Goal: Task Accomplishment & Management: Manage account settings

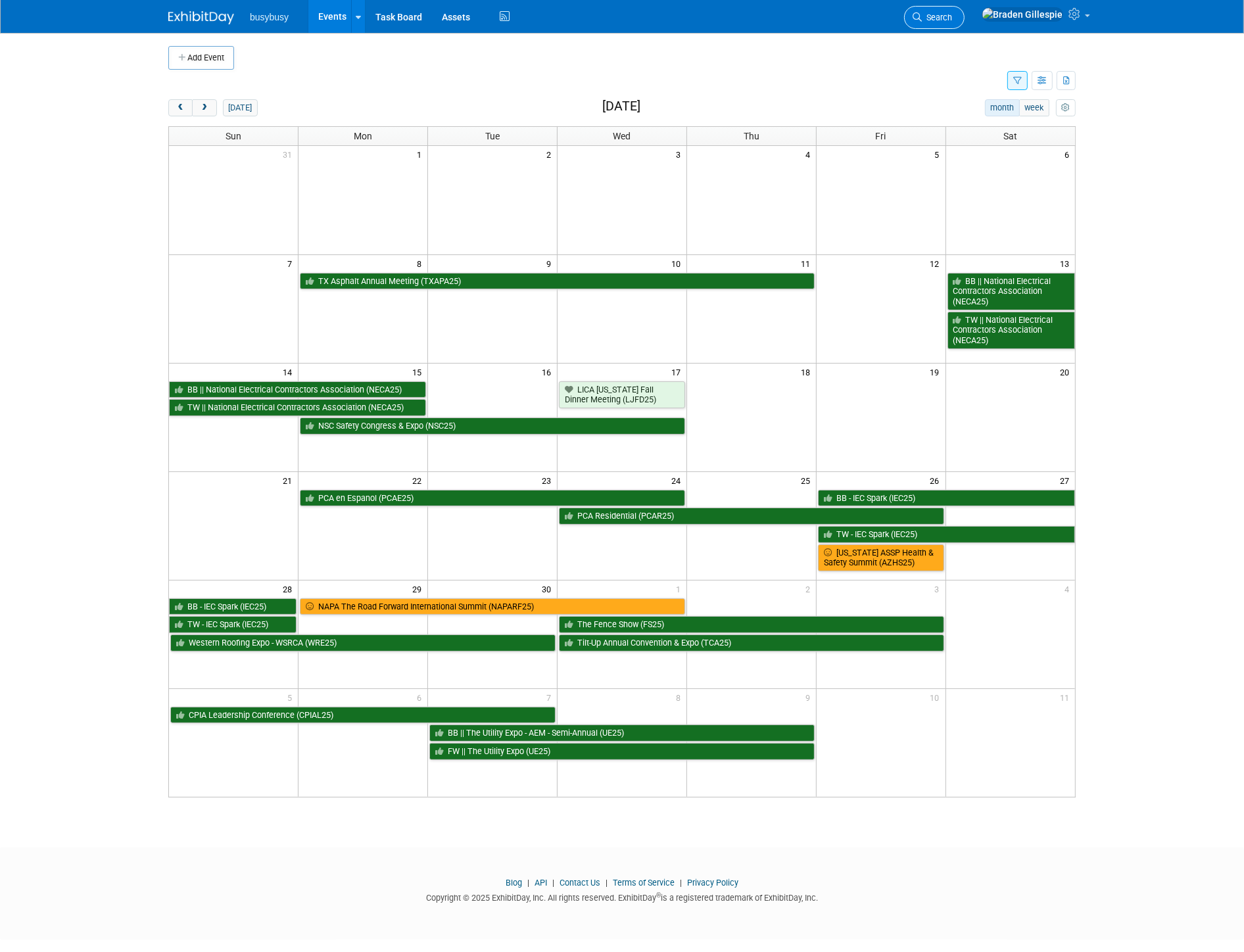
click at [964, 10] on link "Search" at bounding box center [934, 17] width 61 height 23
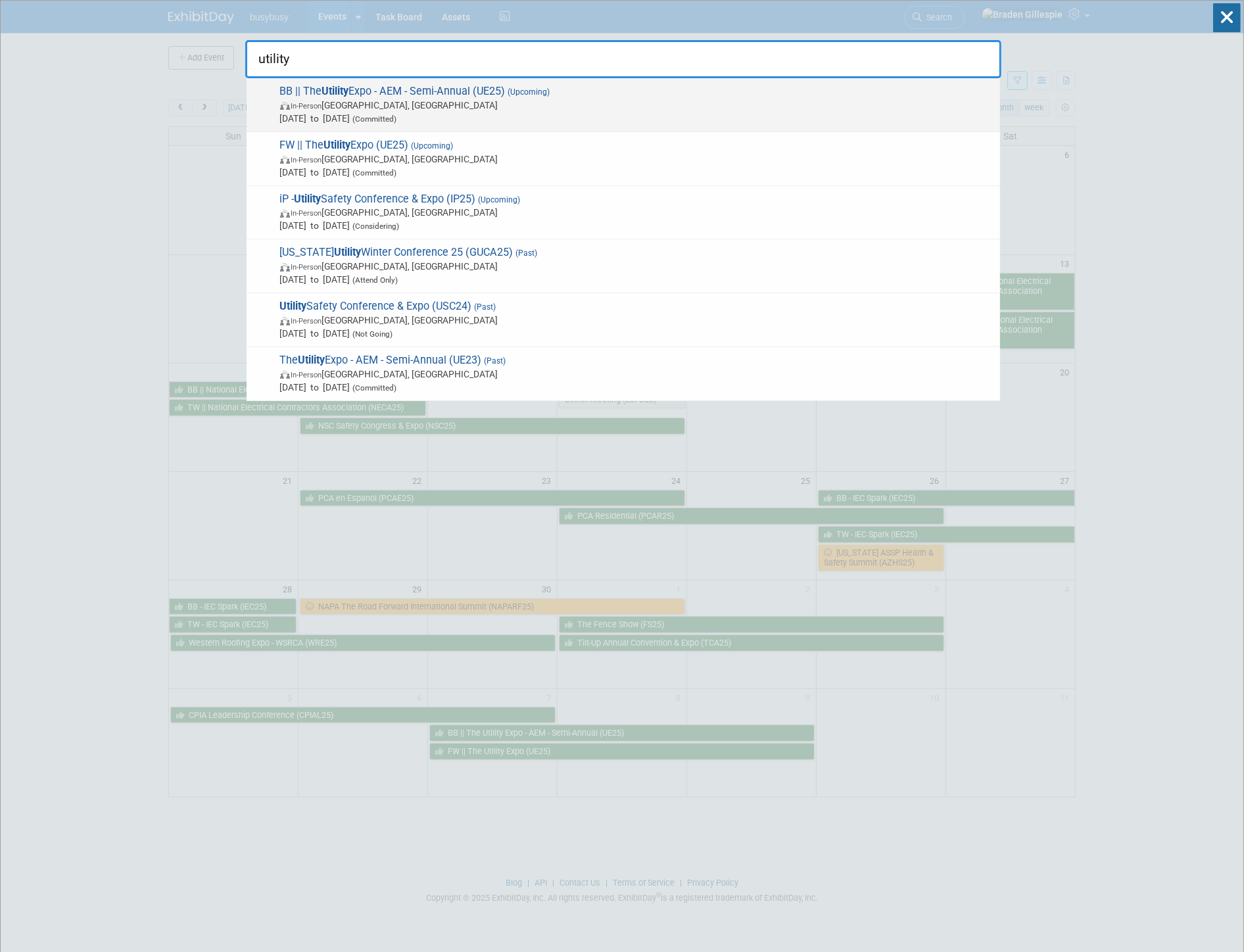
type input "utility"
click at [503, 102] on span "In-Person Louisville, KY" at bounding box center [636, 105] width 713 height 13
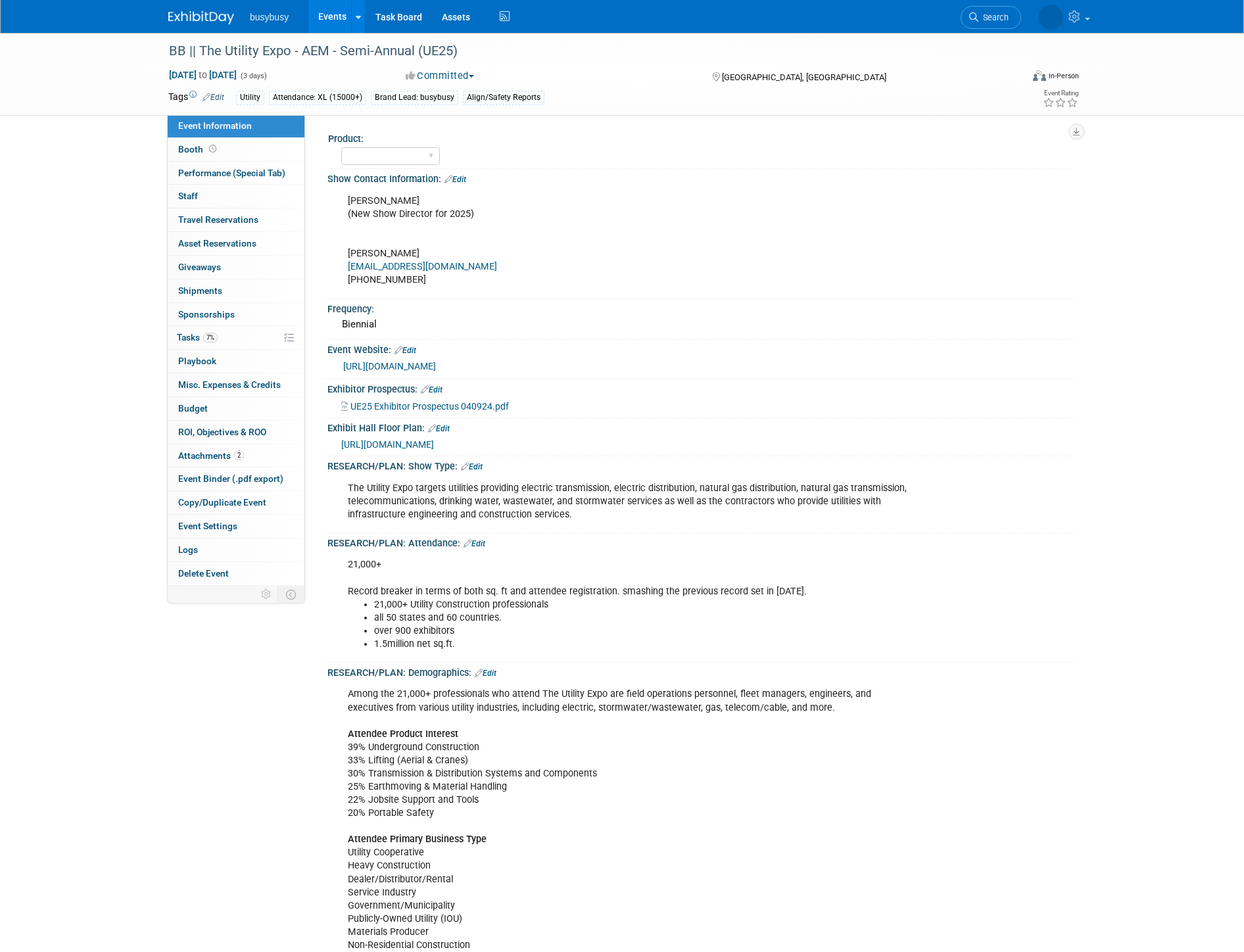
select select "Member"
click at [235, 154] on link "Booth" at bounding box center [236, 149] width 137 height 23
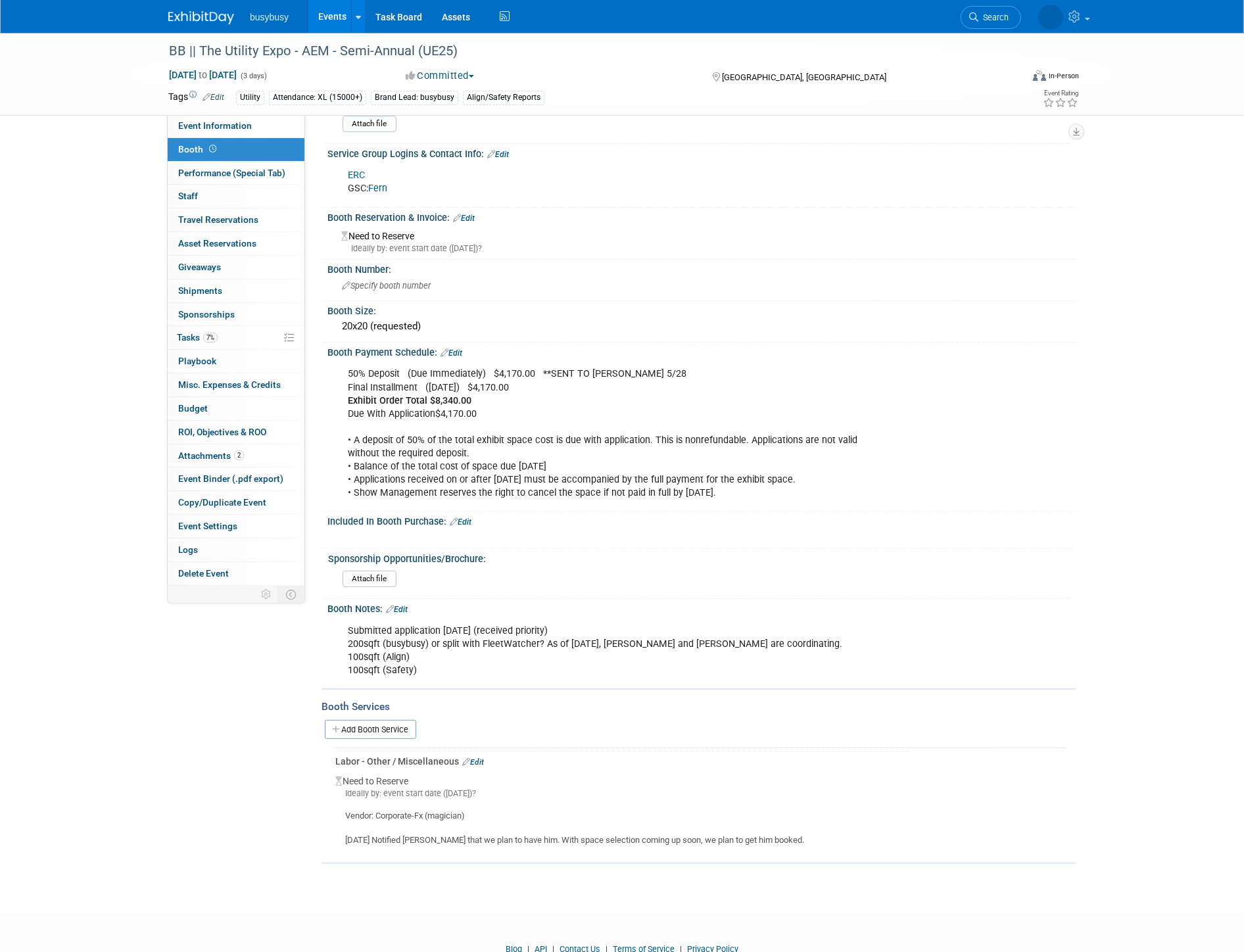
scroll to position [219, 0]
click at [413, 315] on div "20x20 (requested)" at bounding box center [702, 325] width 728 height 20
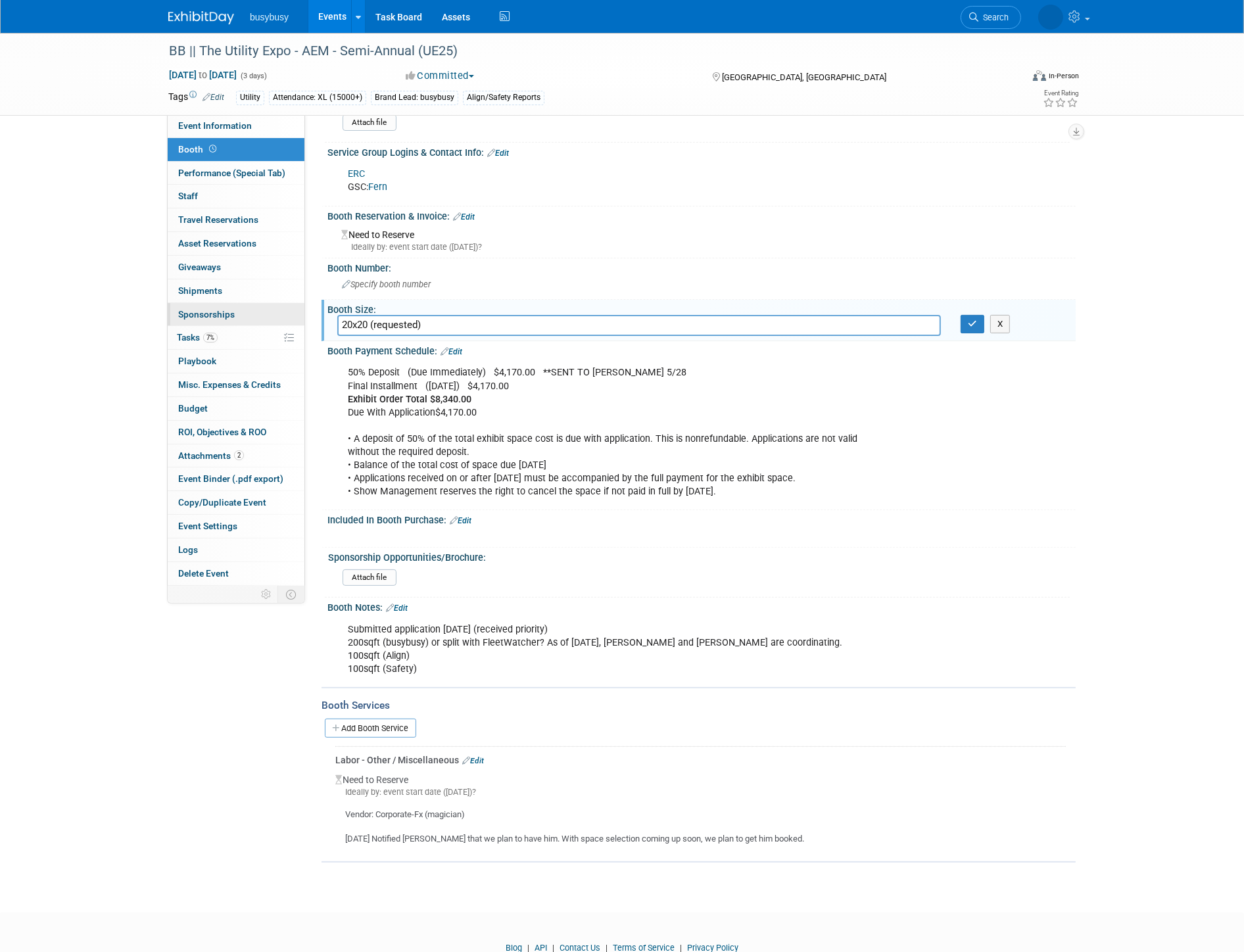
drag, startPoint x: 441, startPoint y: 317, endPoint x: 239, endPoint y: 314, distance: 202.0
click at [239, 314] on div "Event Information Event Info Booth Booth Performance (Special Tab) Performance …" at bounding box center [622, 338] width 927 height 1049
type input "10x20"
click at [966, 325] on button "button" at bounding box center [972, 325] width 24 height 19
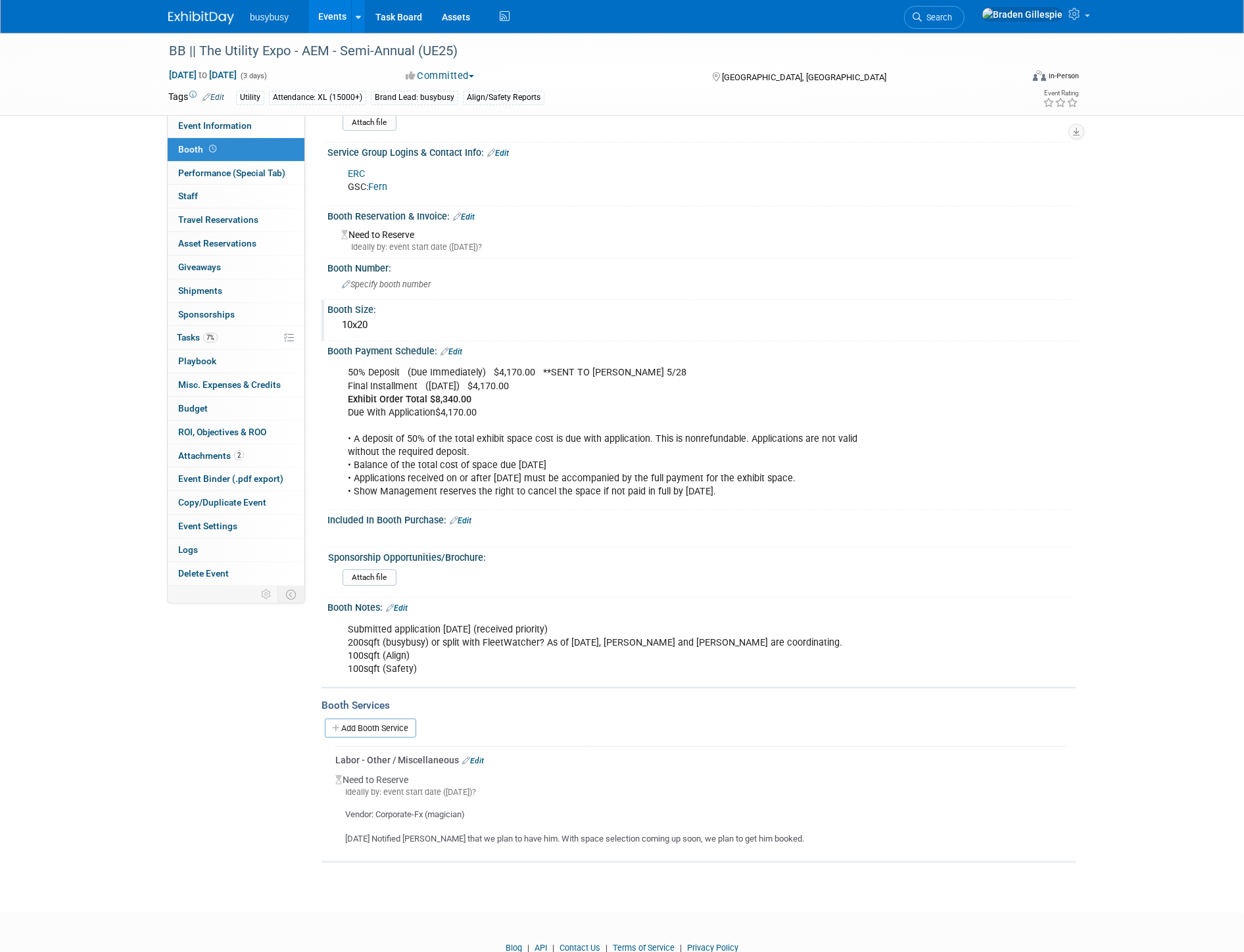
click at [465, 212] on link "Edit" at bounding box center [464, 216] width 22 height 9
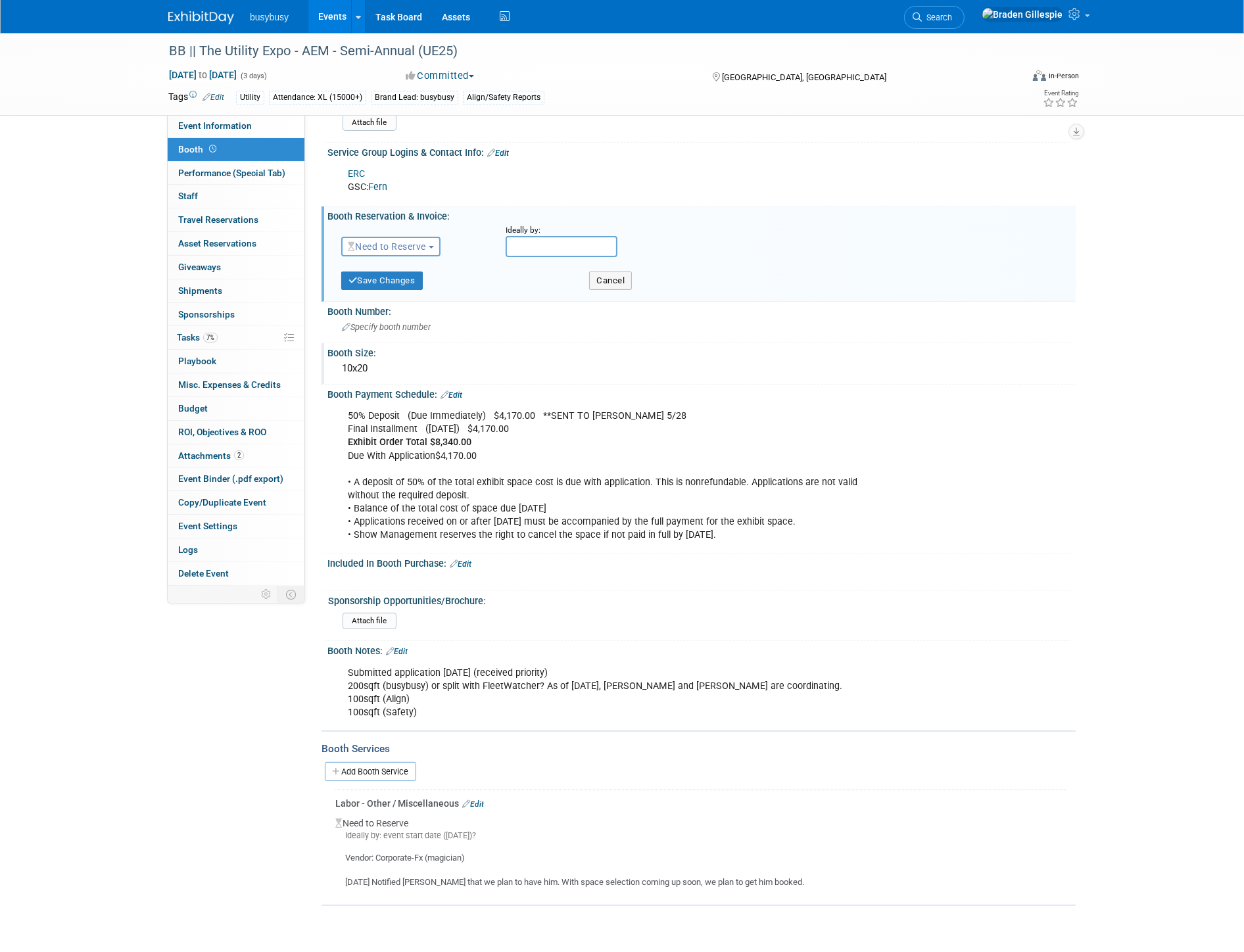
click at [376, 244] on span "Need to Reserve" at bounding box center [387, 247] width 78 height 11
click at [388, 286] on link "Reserved" at bounding box center [412, 288] width 141 height 19
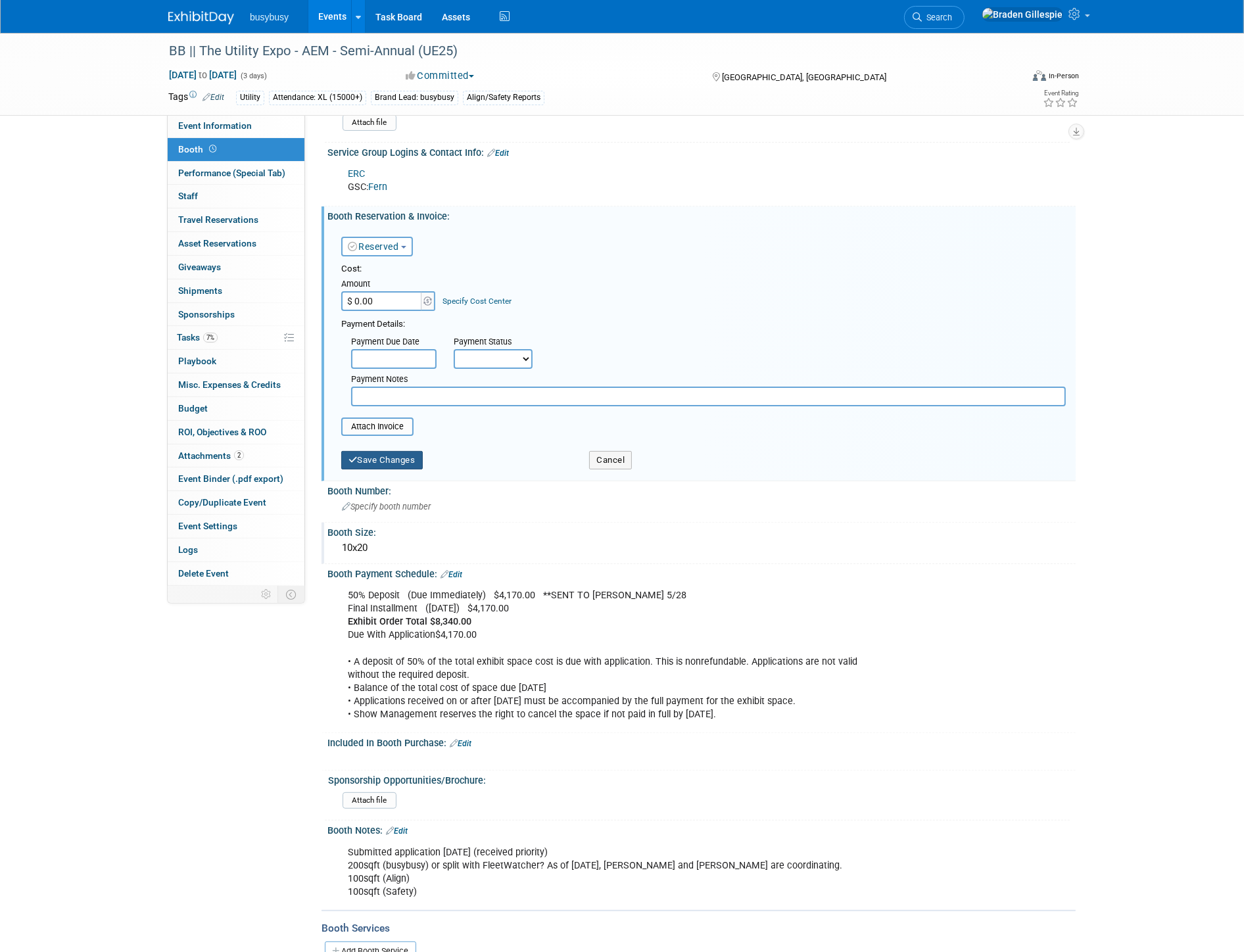
click at [399, 454] on button "Save Changes" at bounding box center [381, 460] width 81 height 19
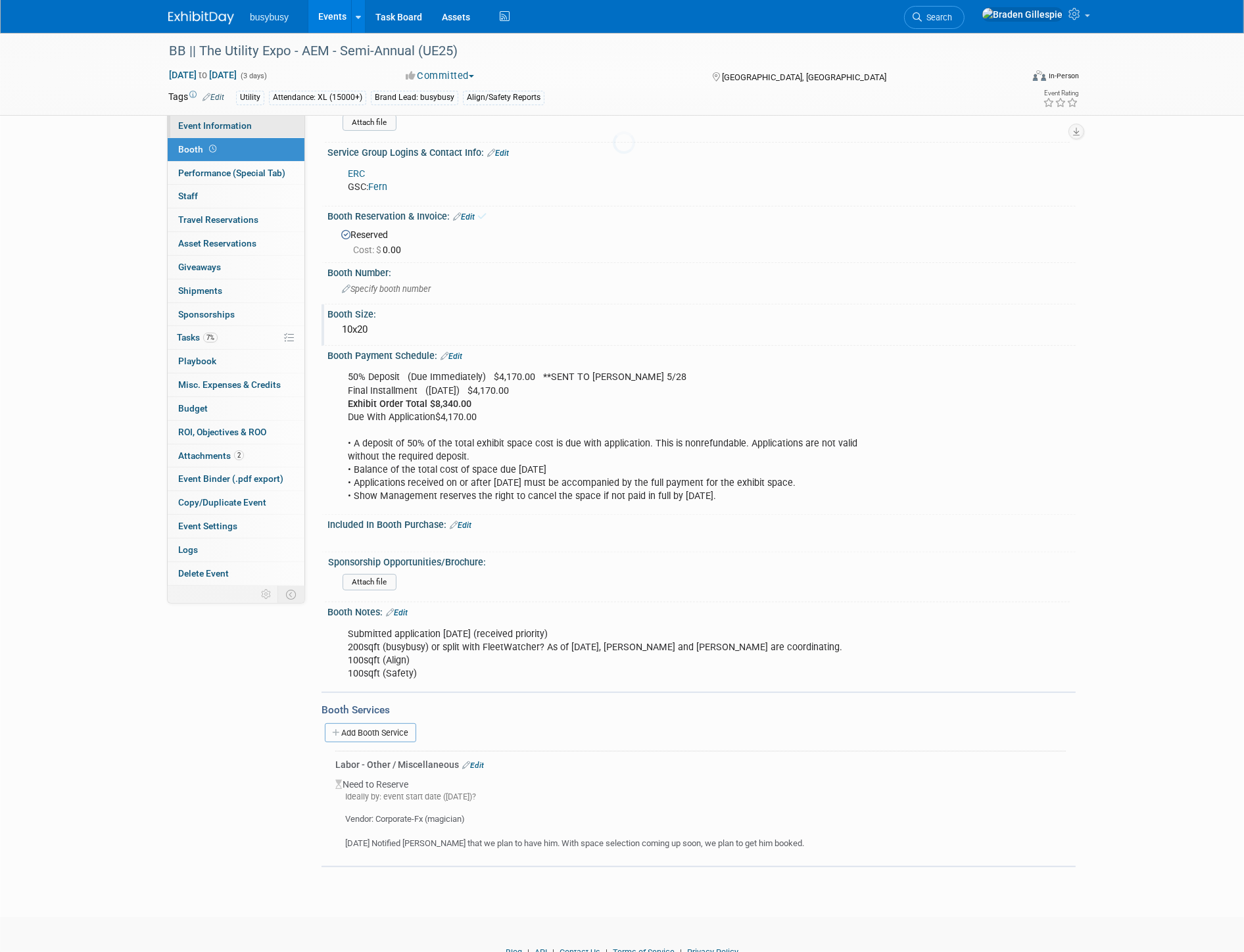
click at [250, 128] on link "Event Information" at bounding box center [236, 126] width 137 height 23
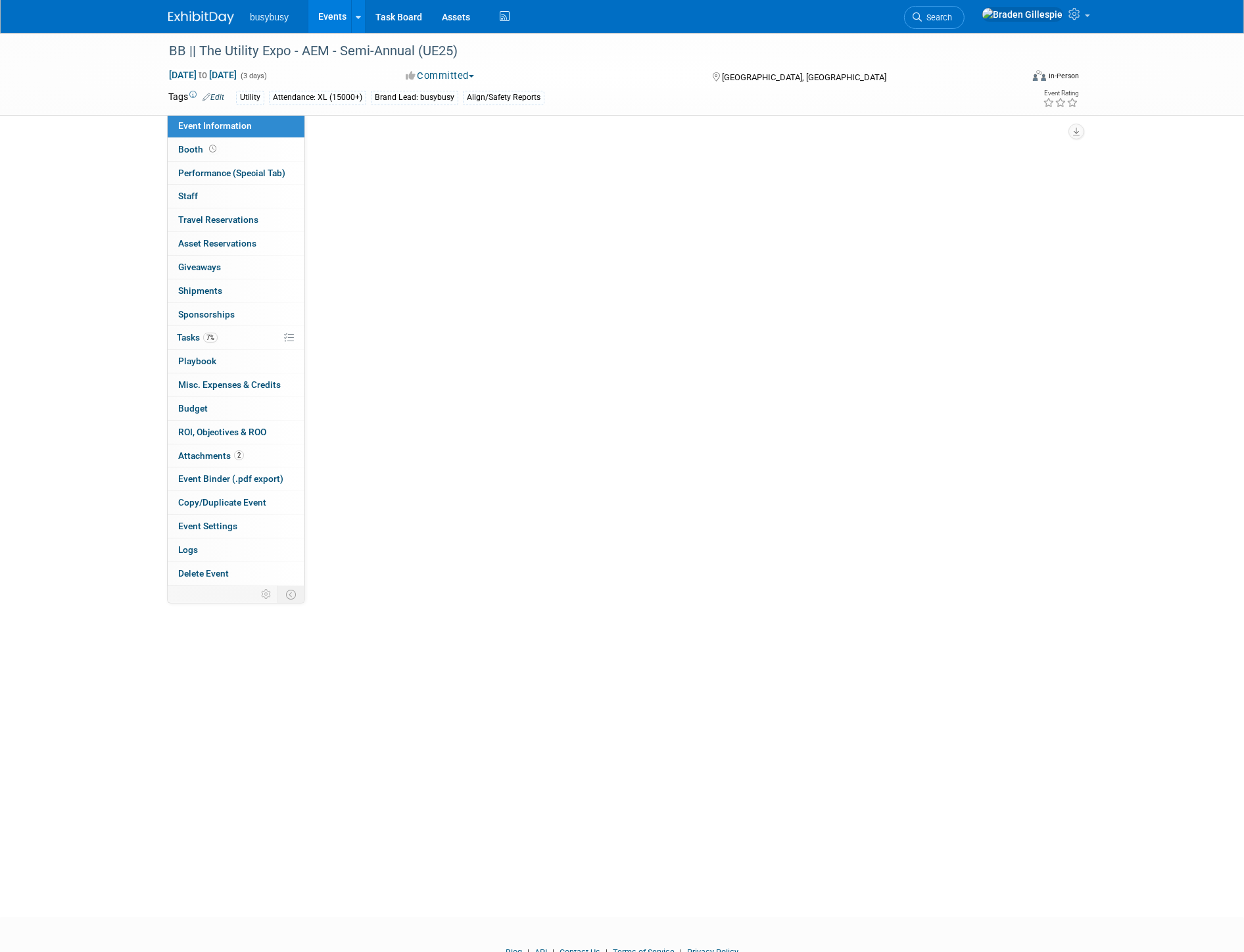
scroll to position [0, 0]
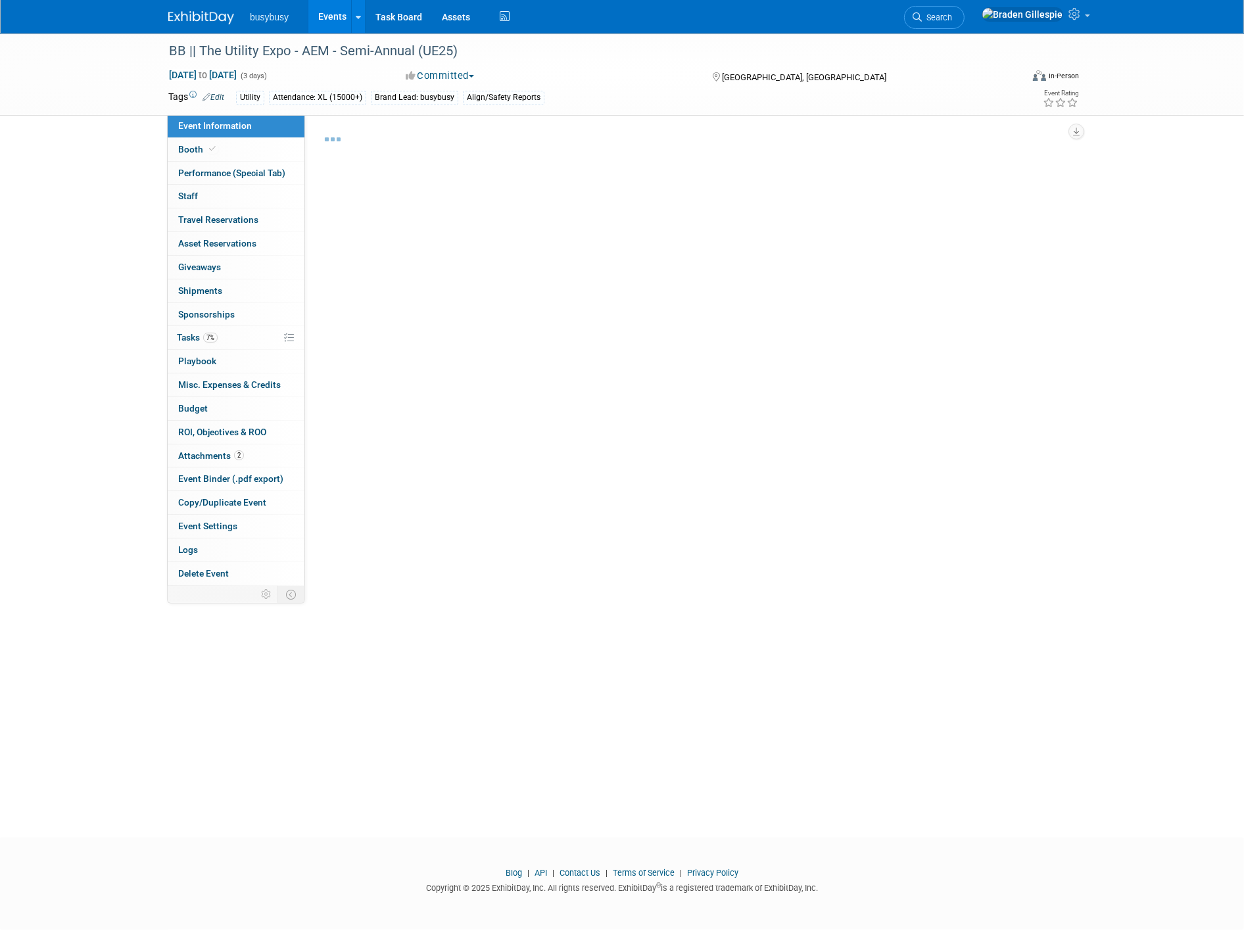
select select "Member"
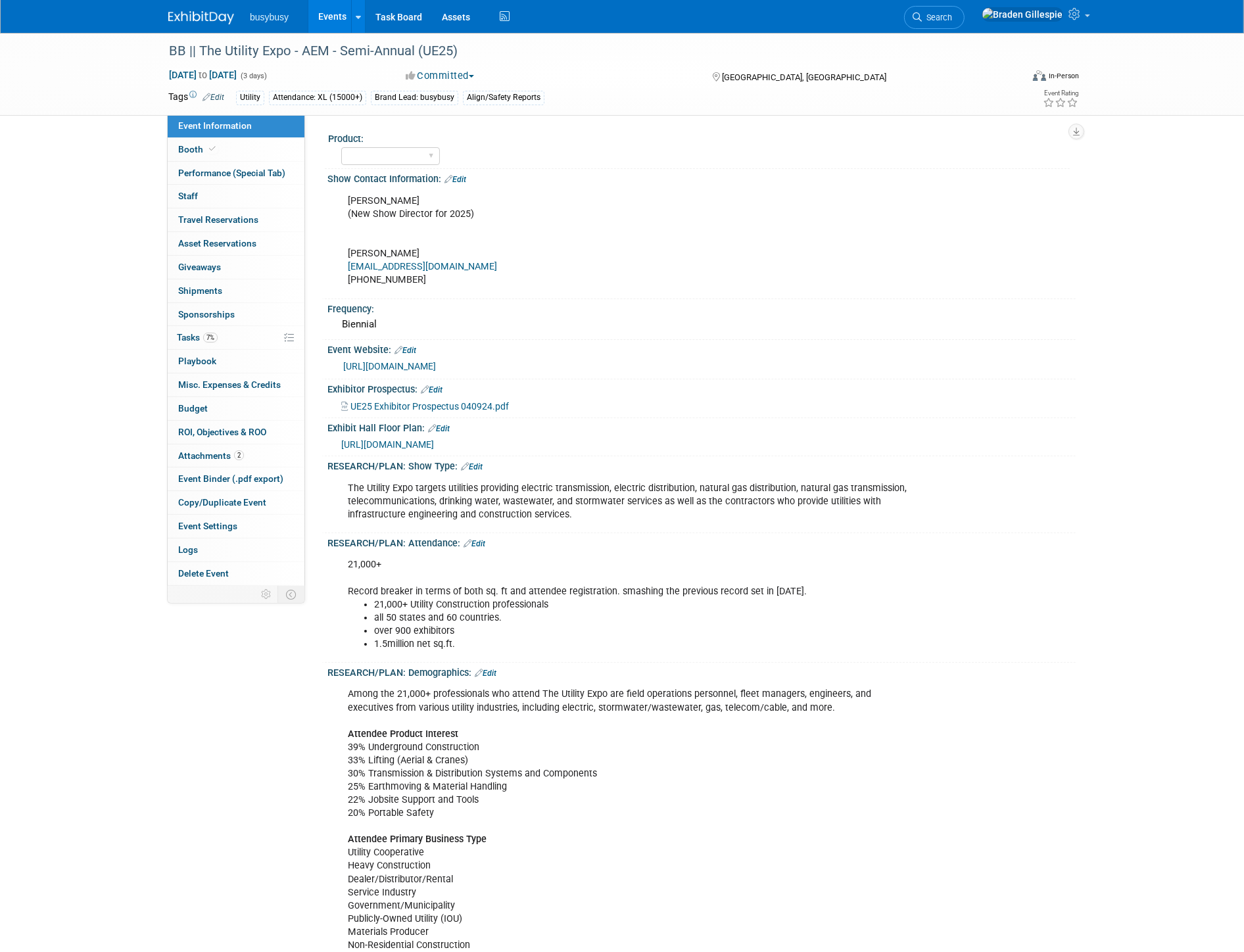
click at [436, 436] on div "https://aem.expocad.com/Events/ue25v2/index.html" at bounding box center [703, 444] width 725 height 14
click at [434, 441] on span "https://aem.expocad.com/Events/ue25v2/index.html" at bounding box center [387, 444] width 93 height 11
click at [425, 152] on select "AlignOps BusyBusy FleetWatcher SafetyReports ToolWatch" at bounding box center [390, 156] width 99 height 18
select select "BusyBusy"
click at [341, 147] on select "AlignOps BusyBusy FleetWatcher SafetyReports ToolWatch" at bounding box center [390, 156] width 99 height 18
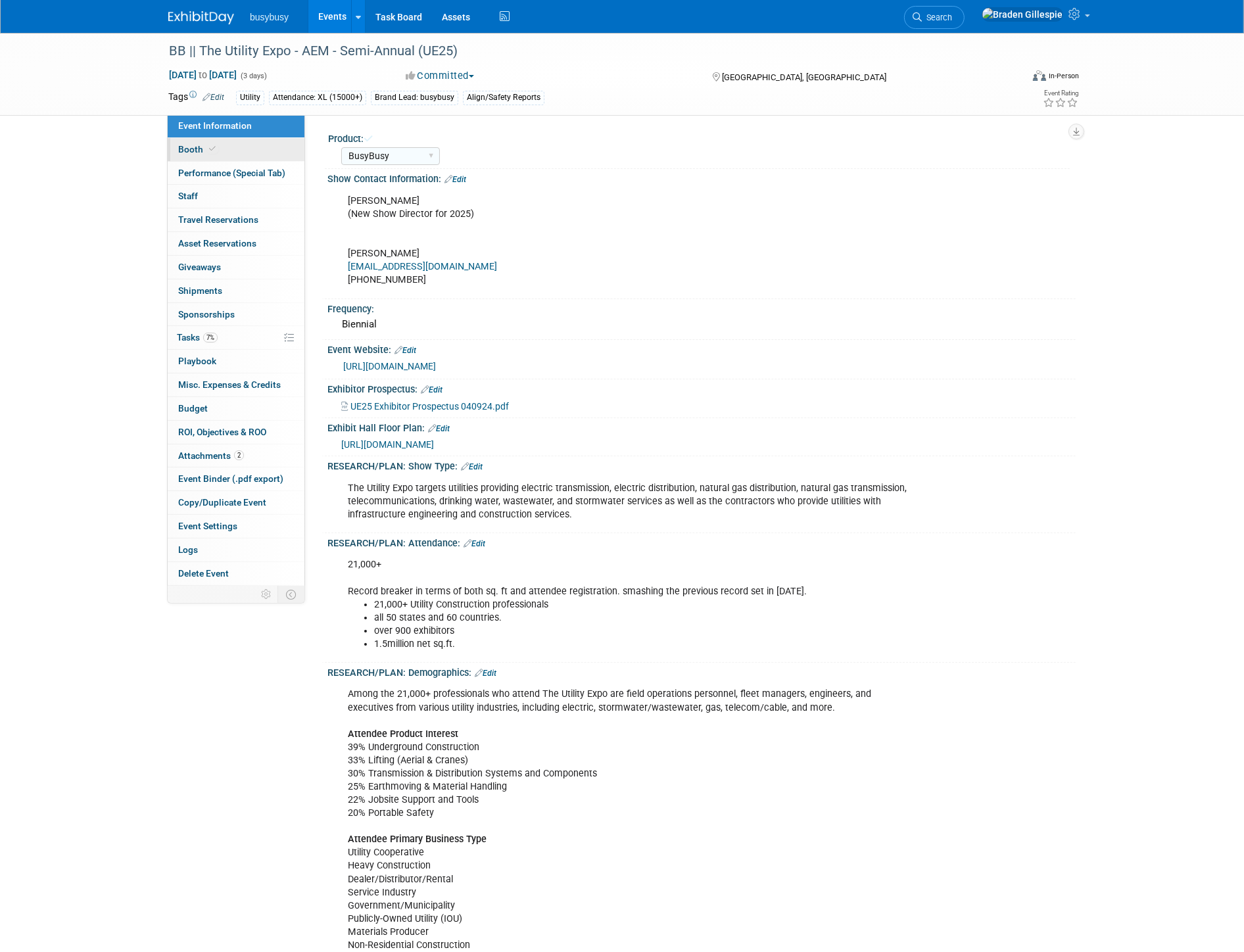
click at [228, 149] on link "Booth" at bounding box center [236, 149] width 137 height 23
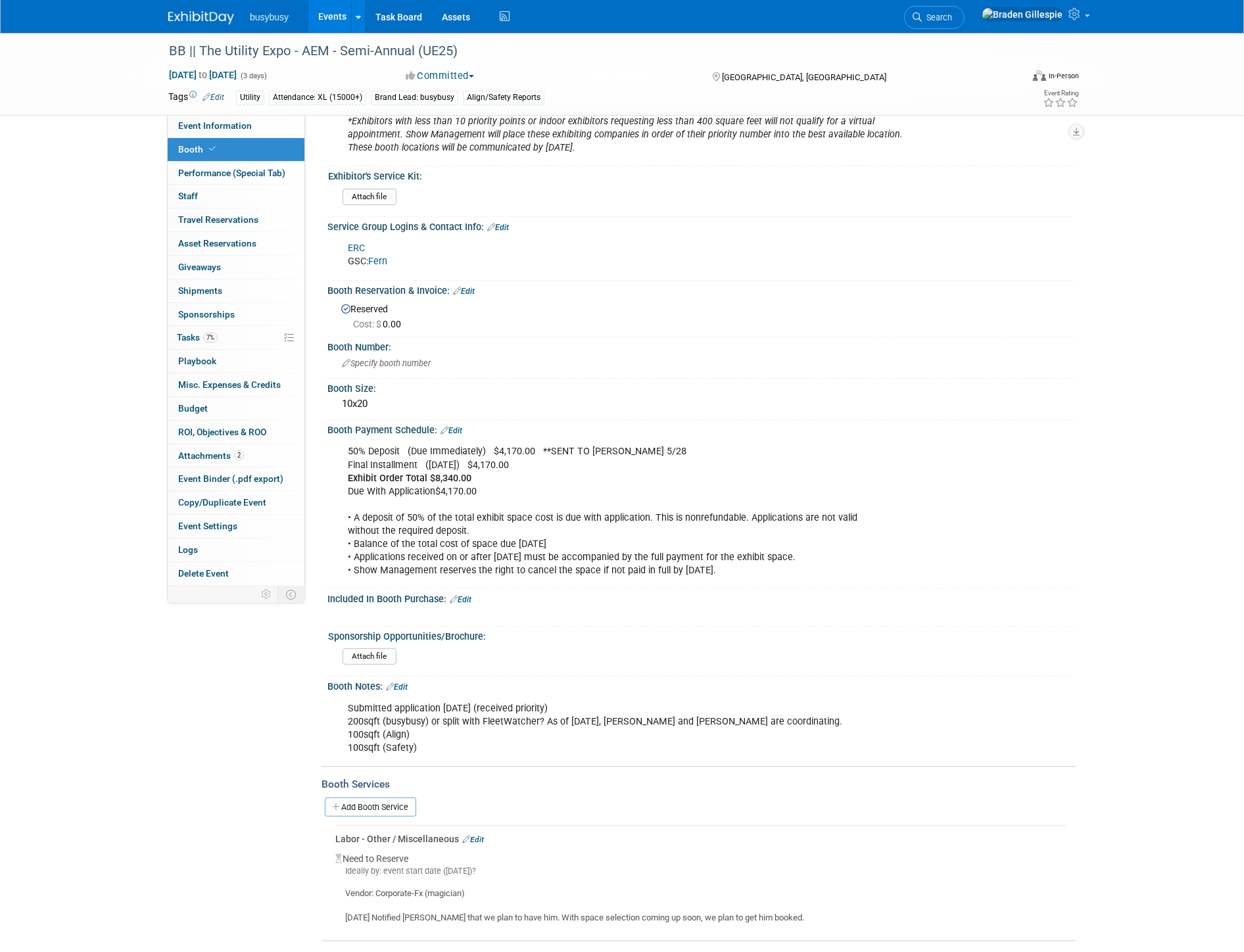
scroll to position [146, 0]
click at [376, 363] on div "Specify booth number" at bounding box center [702, 362] width 728 height 20
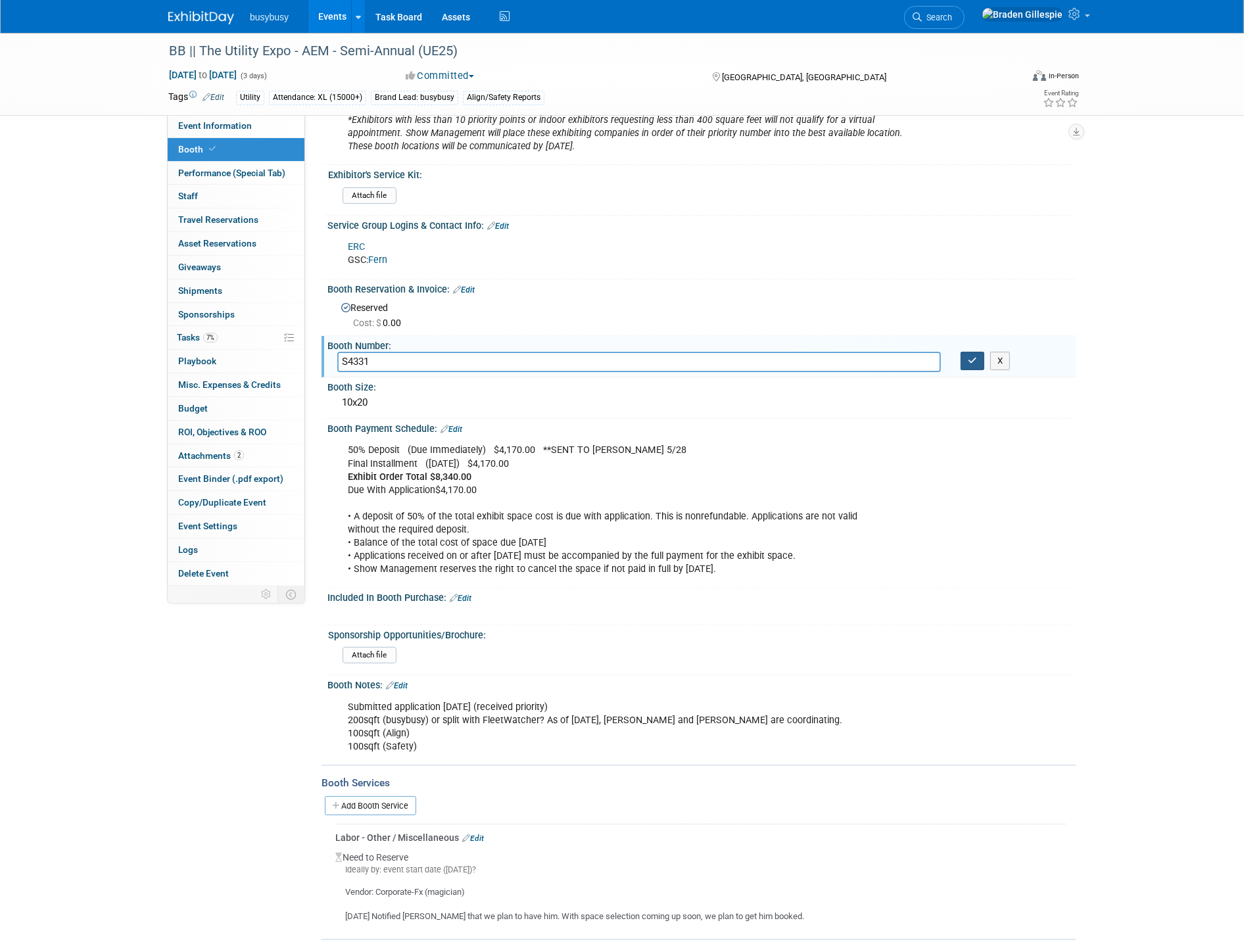
type input "S4331"
click at [973, 361] on icon "button" at bounding box center [972, 361] width 9 height 9
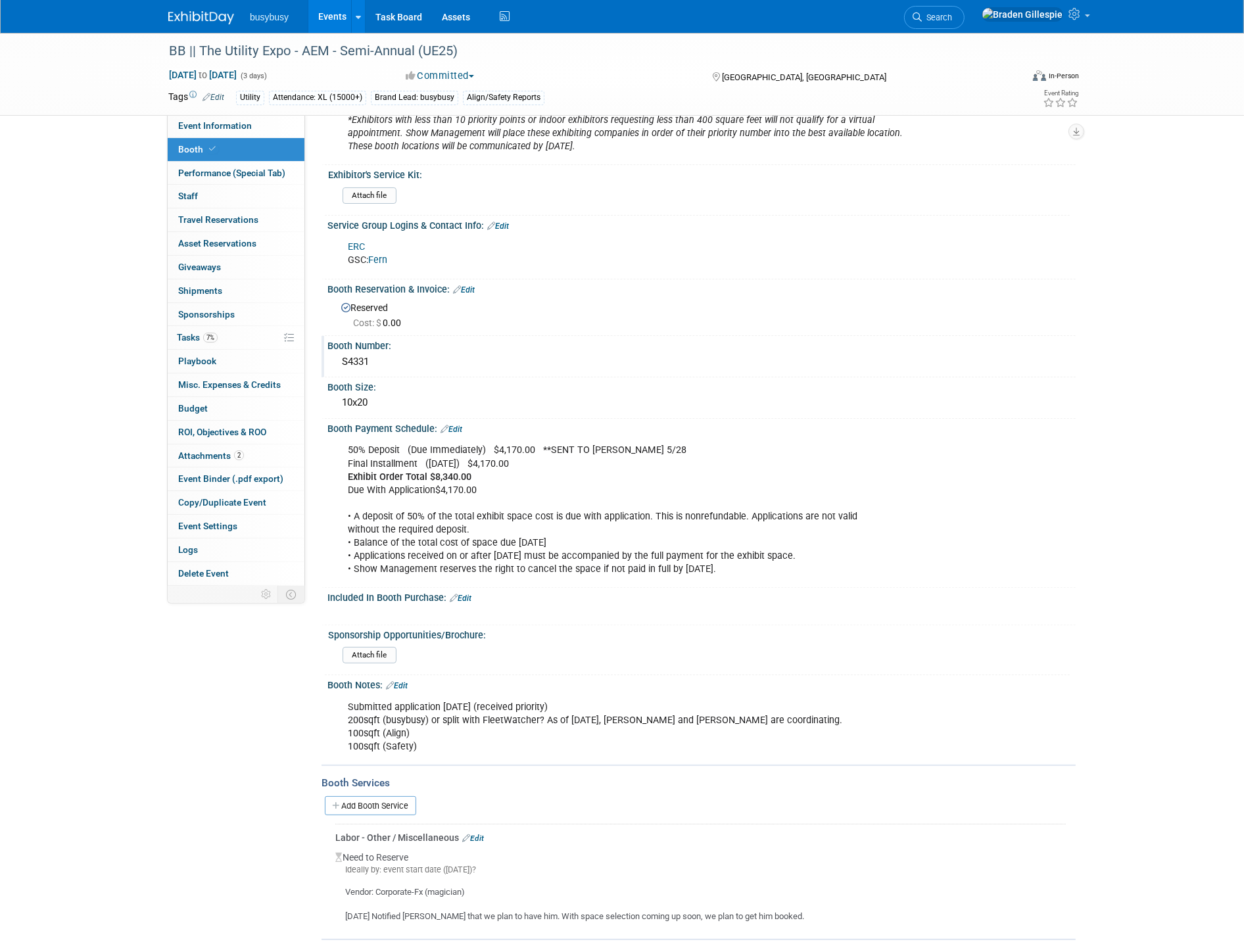
click at [405, 681] on link "Edit" at bounding box center [397, 685] width 22 height 9
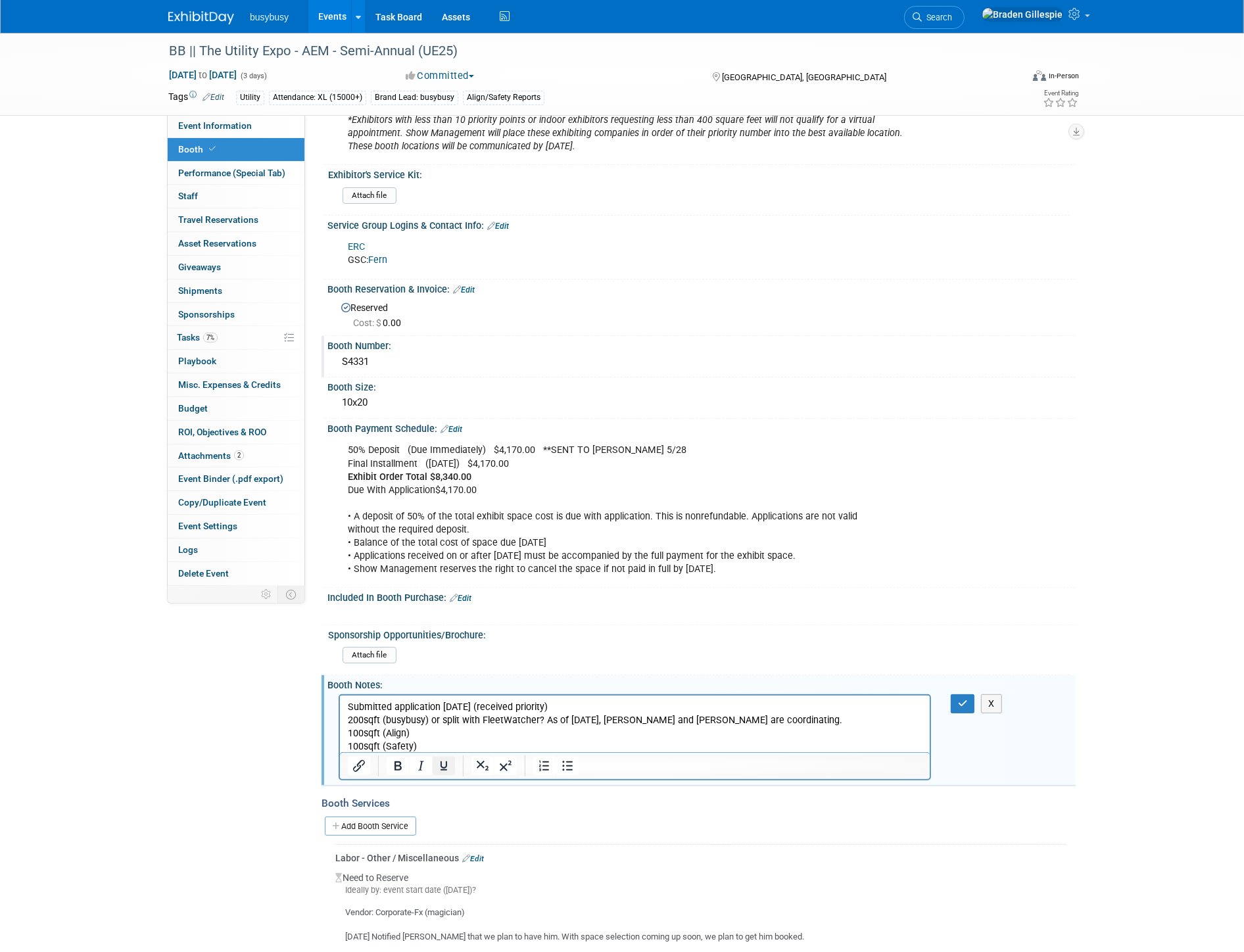
scroll to position [0, 0]
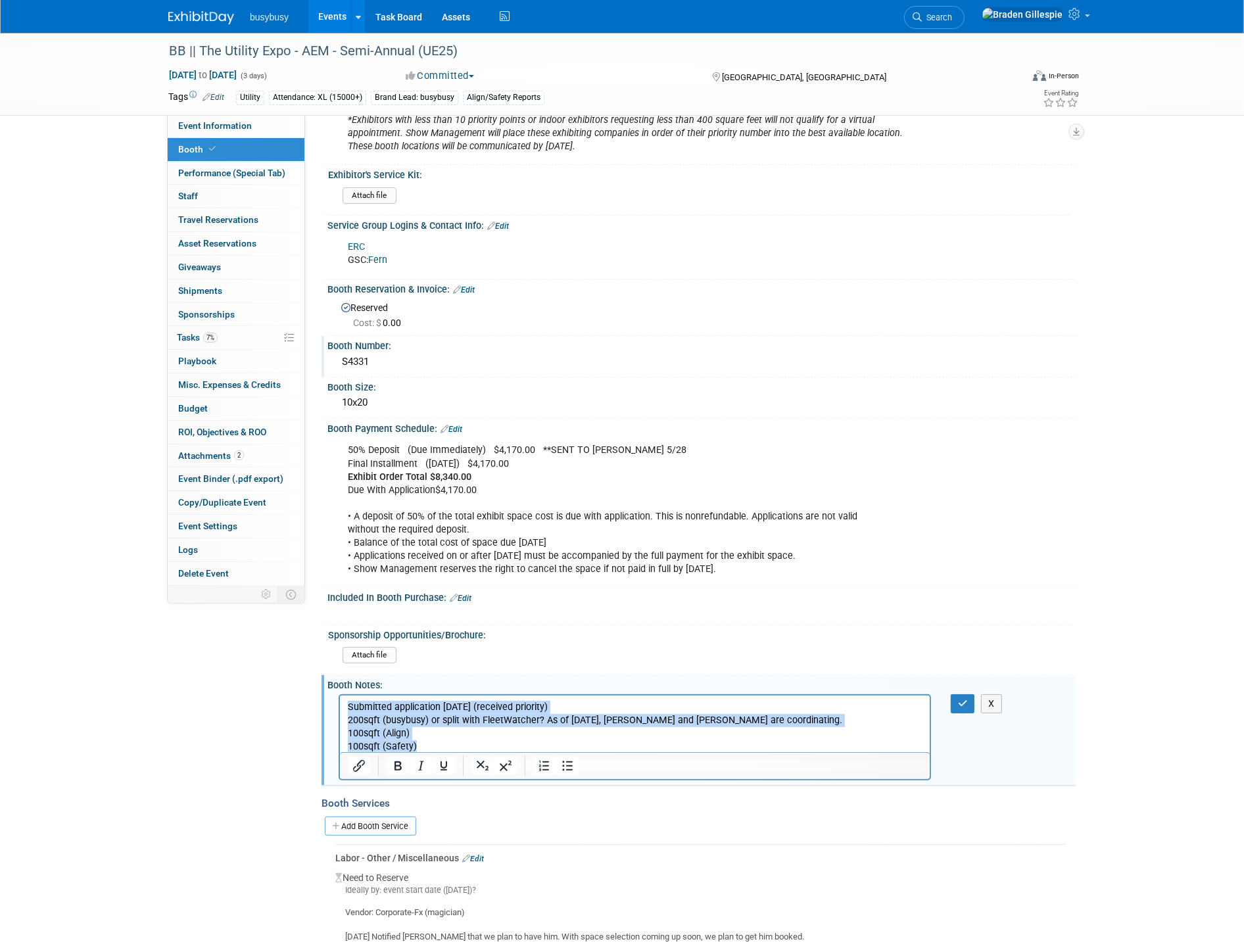
drag, startPoint x: 434, startPoint y: 744, endPoint x: 659, endPoint y: 1383, distance: 677.5
click at [339, 696] on html "Submitted application 5/23/24 (received priority) 200sqft (busybusy) or split w…" at bounding box center [634, 724] width 590 height 58
click at [468, 738] on p "Submitted application 5/23/24 (received priority) 200sqft (busybusy) or split w…" at bounding box center [634, 726] width 575 height 53
drag, startPoint x: 420, startPoint y: 747, endPoint x: 672, endPoint y: 1402, distance: 701.8
click at [339, 715] on html "Submitted application 5/23/24 (received priority) 200sqft (busybusy) or split w…" at bounding box center [634, 724] width 590 height 58
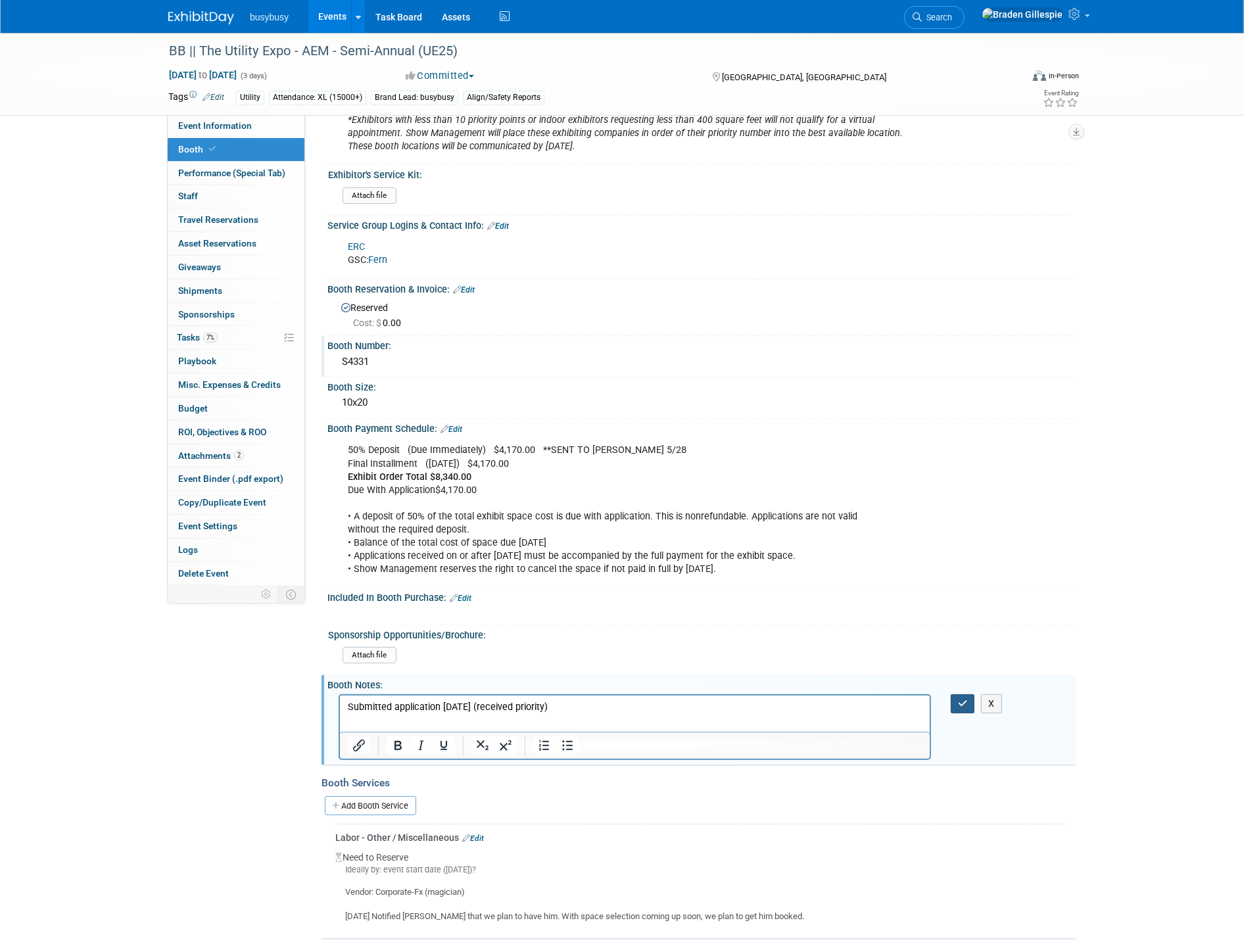
click at [958, 699] on icon "button" at bounding box center [963, 703] width 10 height 9
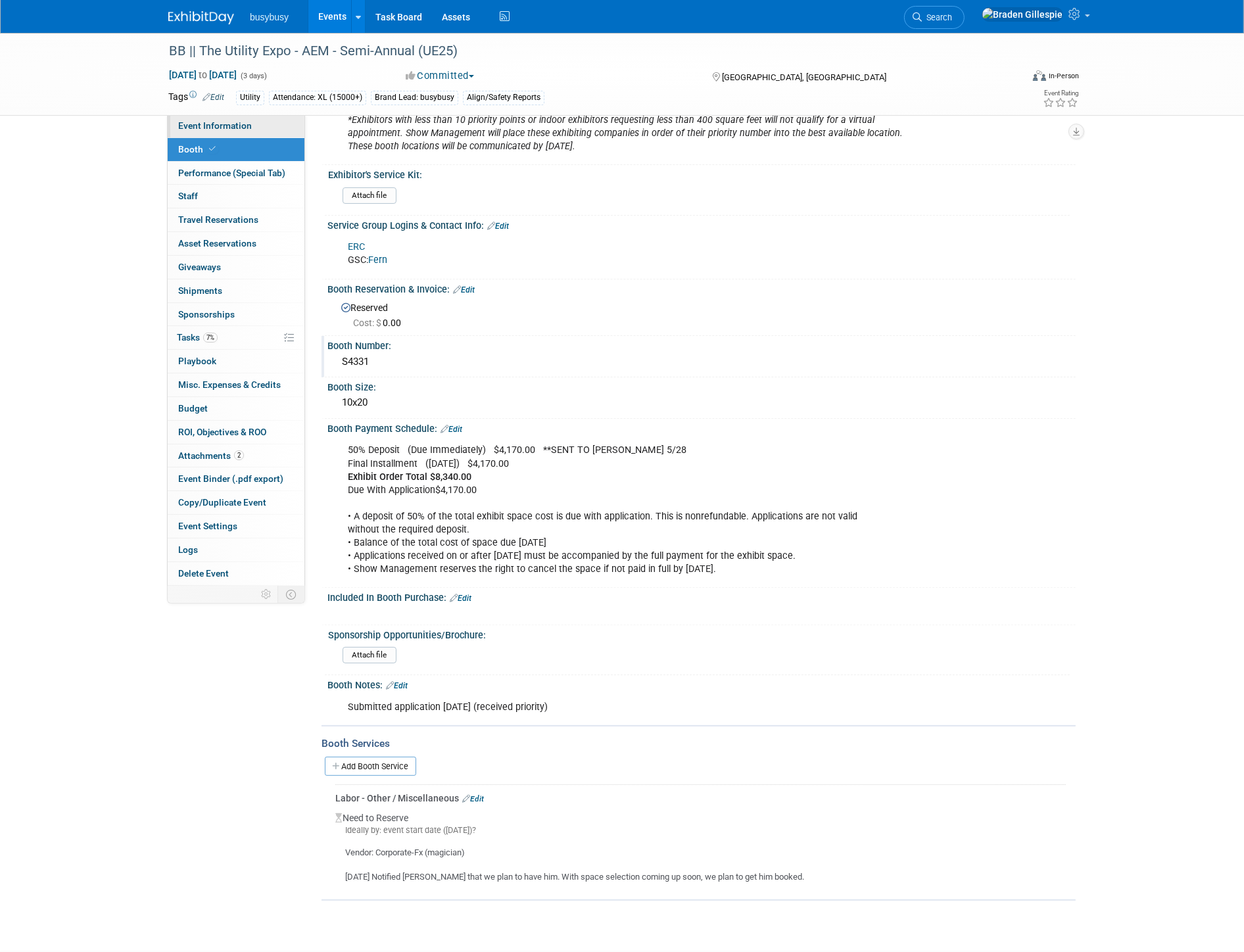
click at [232, 128] on span "Event Information" at bounding box center [215, 125] width 74 height 11
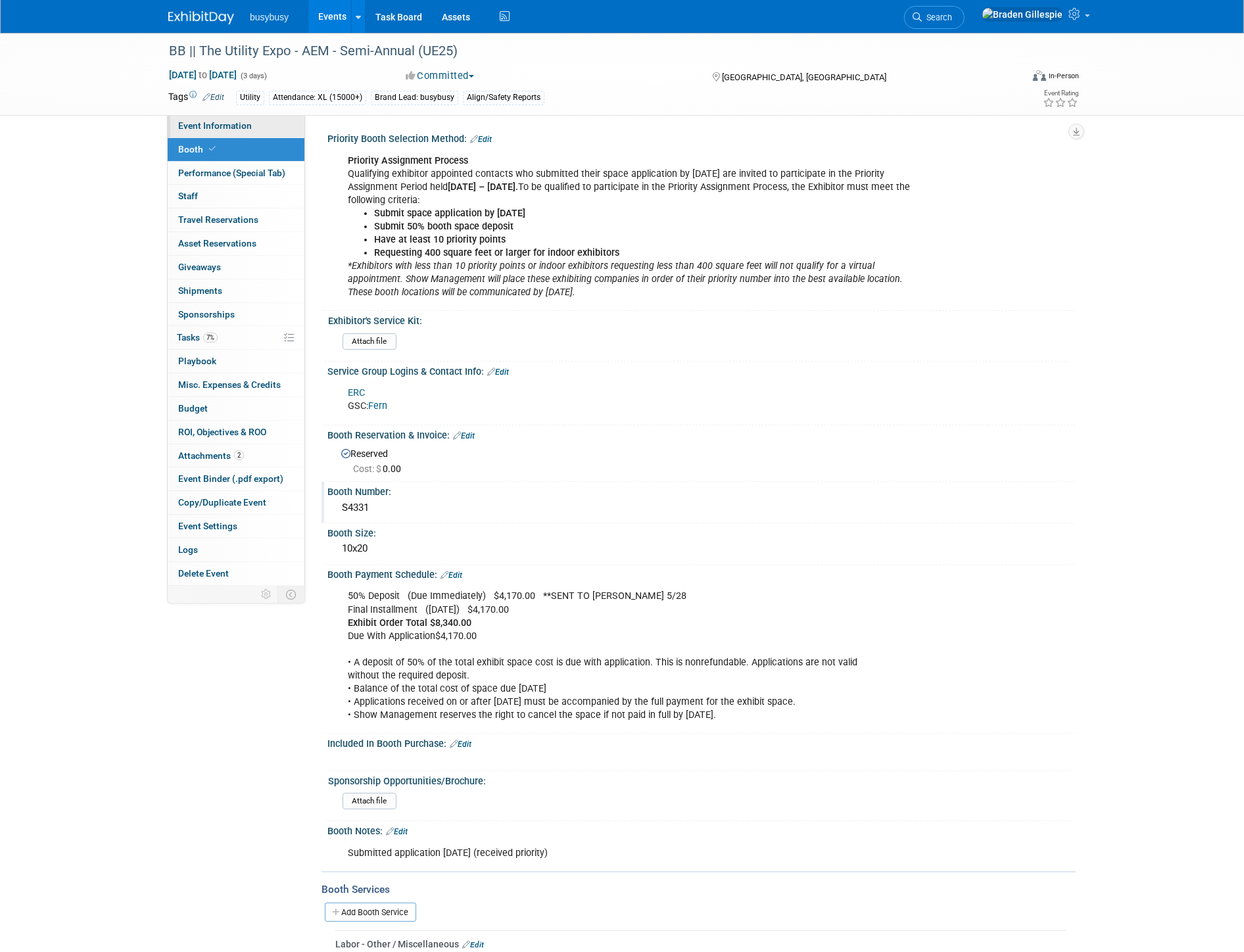
select select "BusyBusy"
select select "Member"
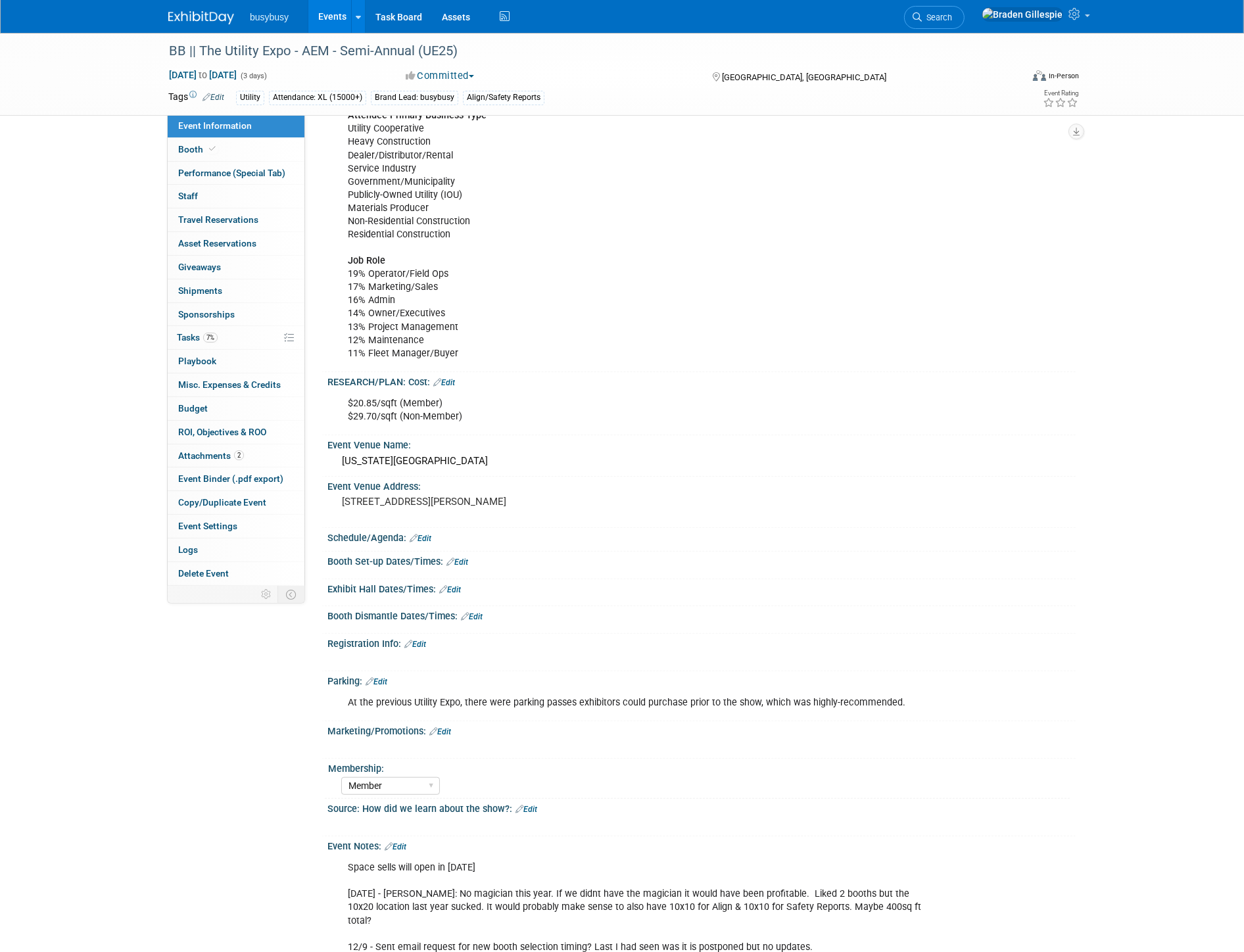
scroll to position [858, 0]
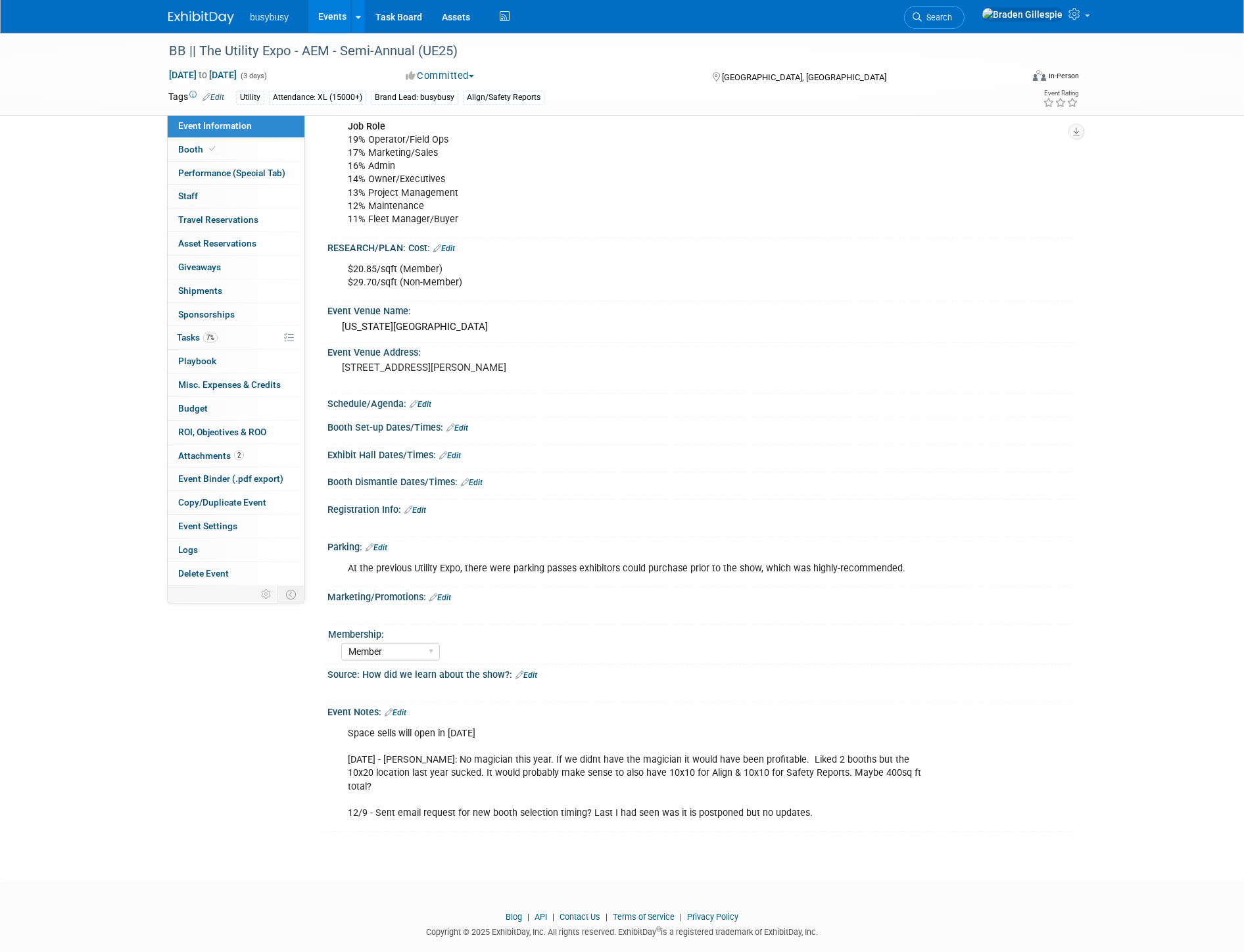
click at [402, 702] on div "Event Notes: Edit" at bounding box center [701, 711] width 748 height 17
click at [401, 708] on link "Edit" at bounding box center [395, 713] width 22 height 9
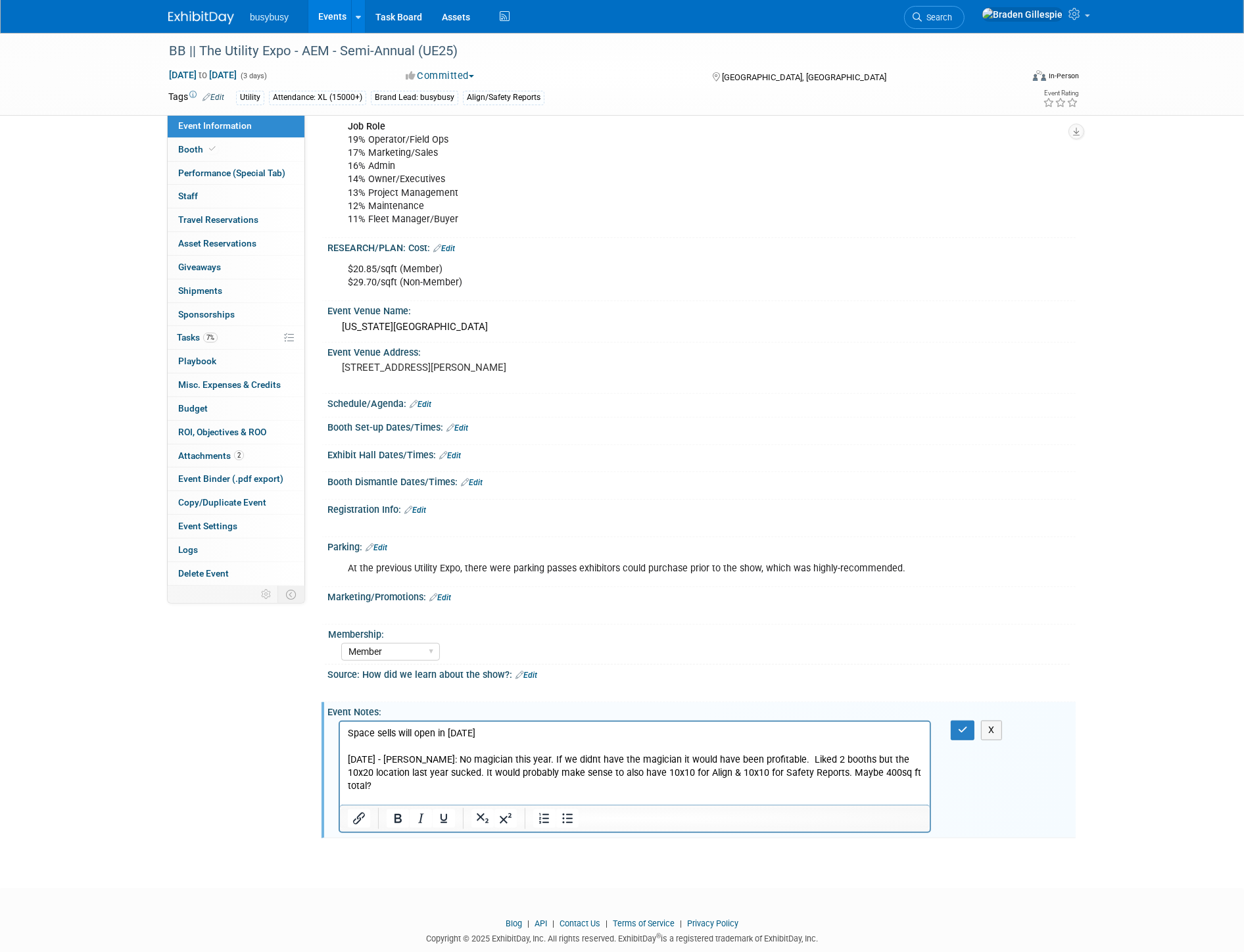
scroll to position [0, 0]
click at [824, 801] on p "Space sells will open in May of 2024 5/7/24 - Kyle: No magician this year. If w…" at bounding box center [634, 773] width 575 height 93
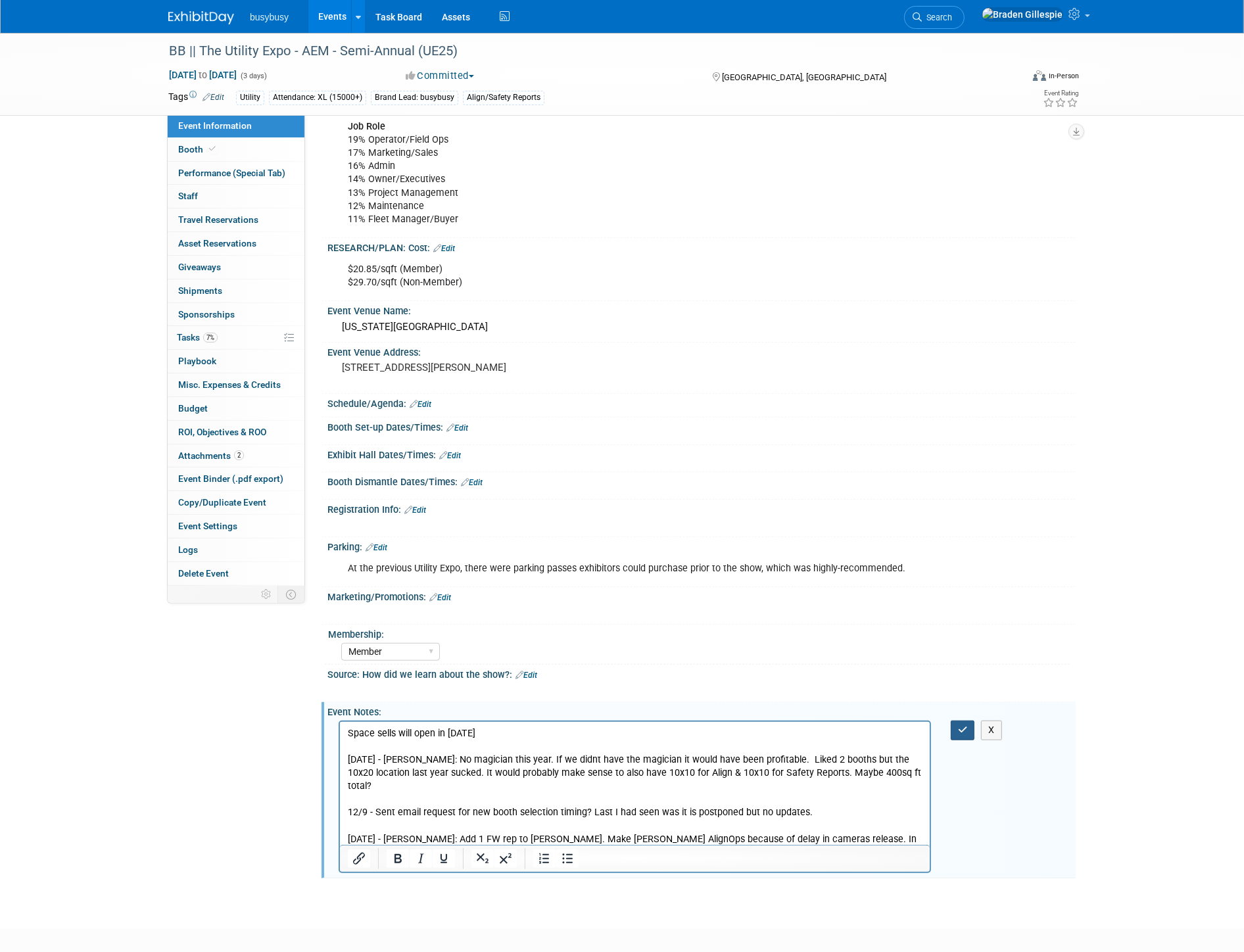
click at [956, 726] on button "button" at bounding box center [963, 730] width 25 height 19
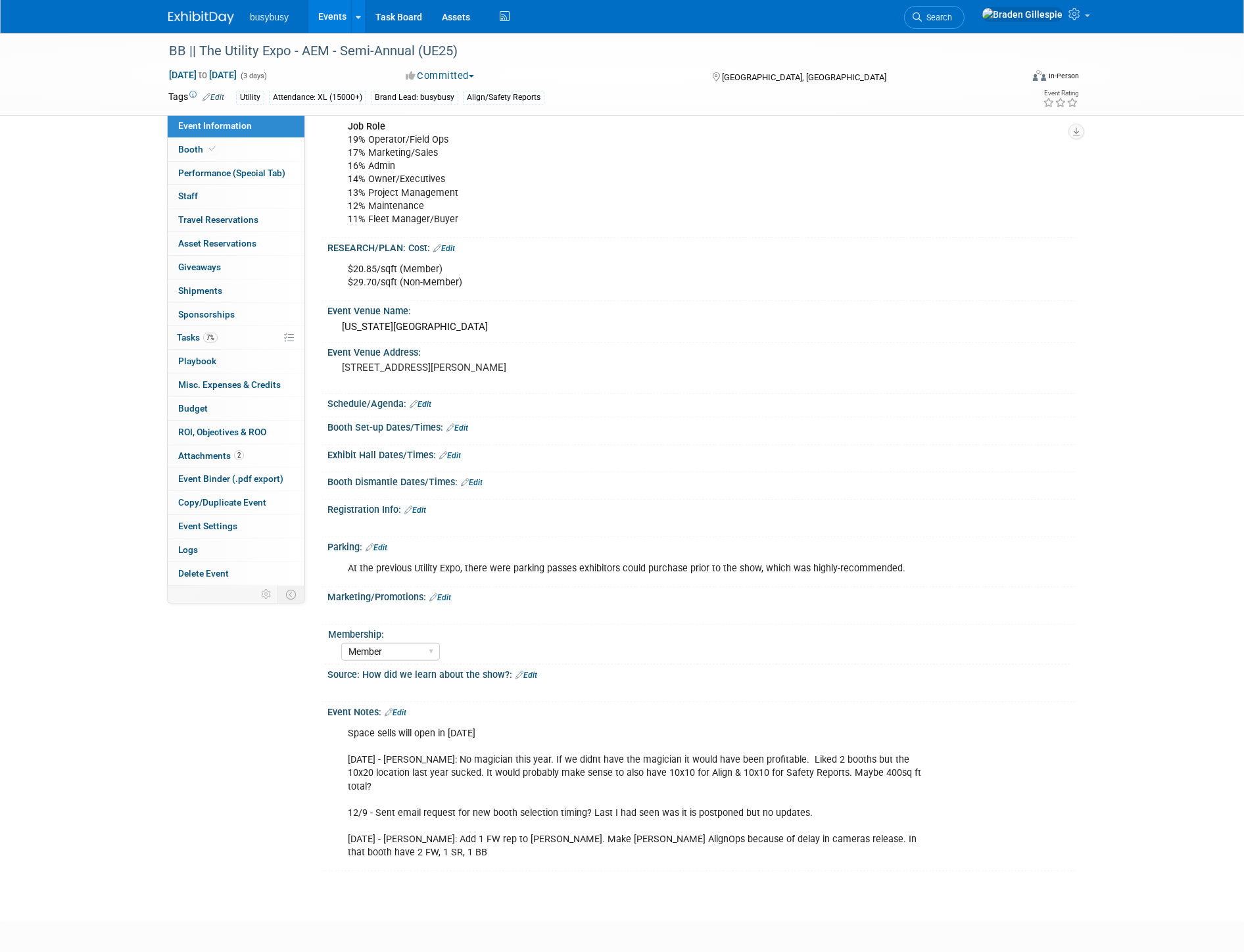
click at [399, 708] on link "Edit" at bounding box center [395, 713] width 22 height 9
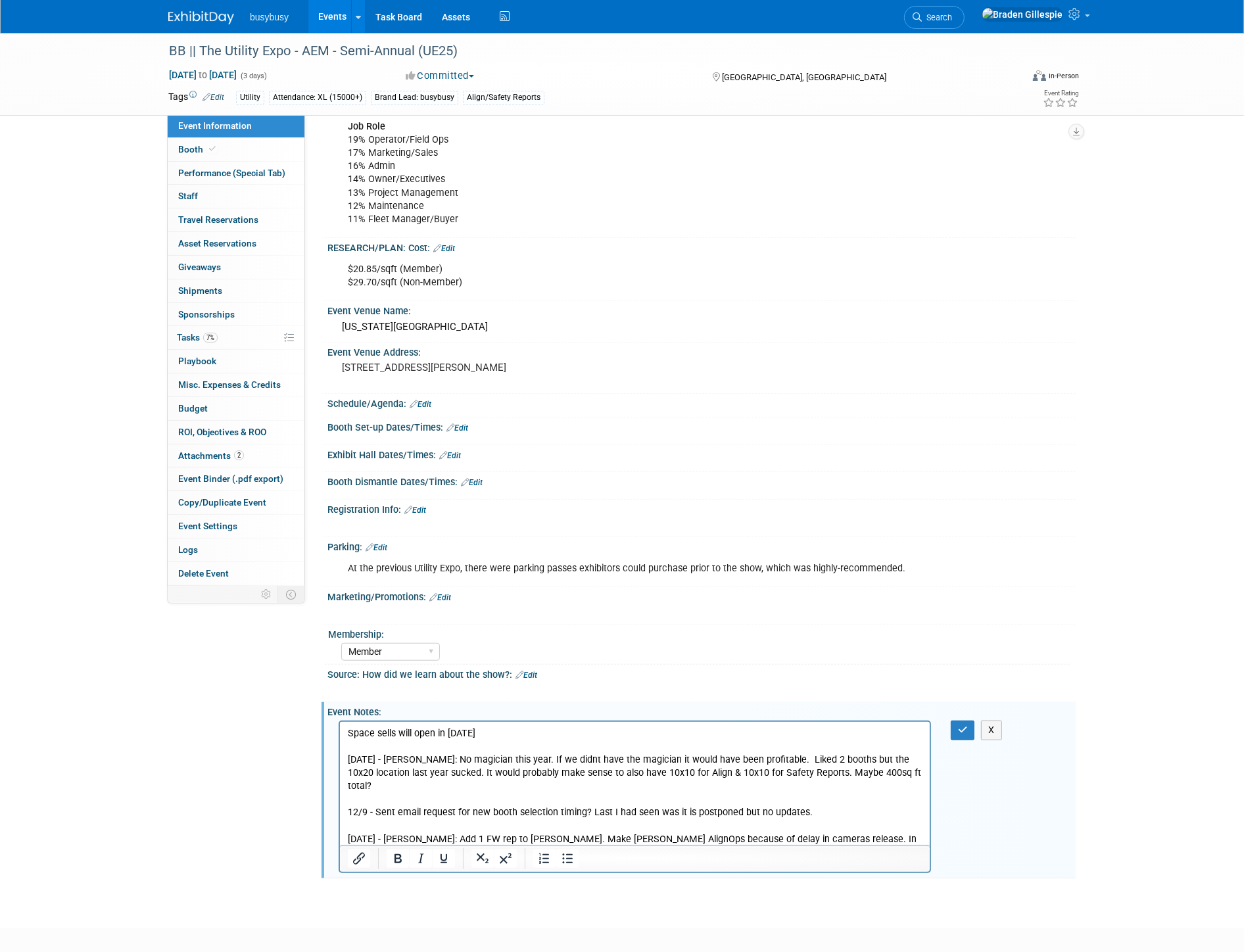
click at [782, 838] on p "Space sells will open in May of 2024 5/7/24 - Kyle: No magician this year. If w…" at bounding box center [634, 793] width 575 height 132
click at [790, 829] on p "Space sells will open in May of 2024 5/7/24 - Kyle: No magician this year. If w…" at bounding box center [634, 793] width 575 height 132
click at [565, 838] on p "Space sells will open in May of 2024 5/7/24 - Kyle: No magician this year. If w…" at bounding box center [634, 793] width 575 height 132
click at [958, 727] on icon "button" at bounding box center [963, 729] width 10 height 9
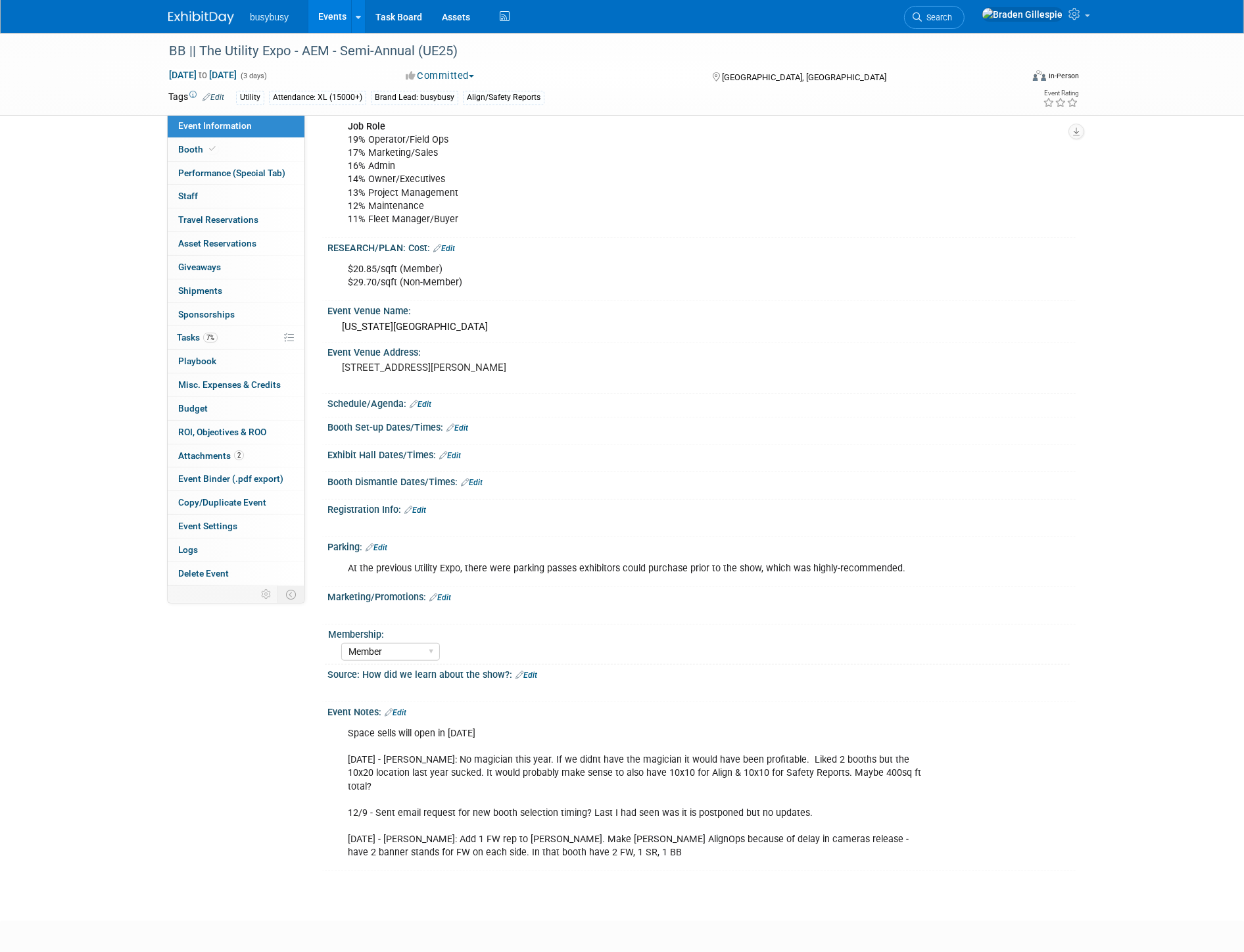
click at [187, 19] on img at bounding box center [200, 17] width 66 height 13
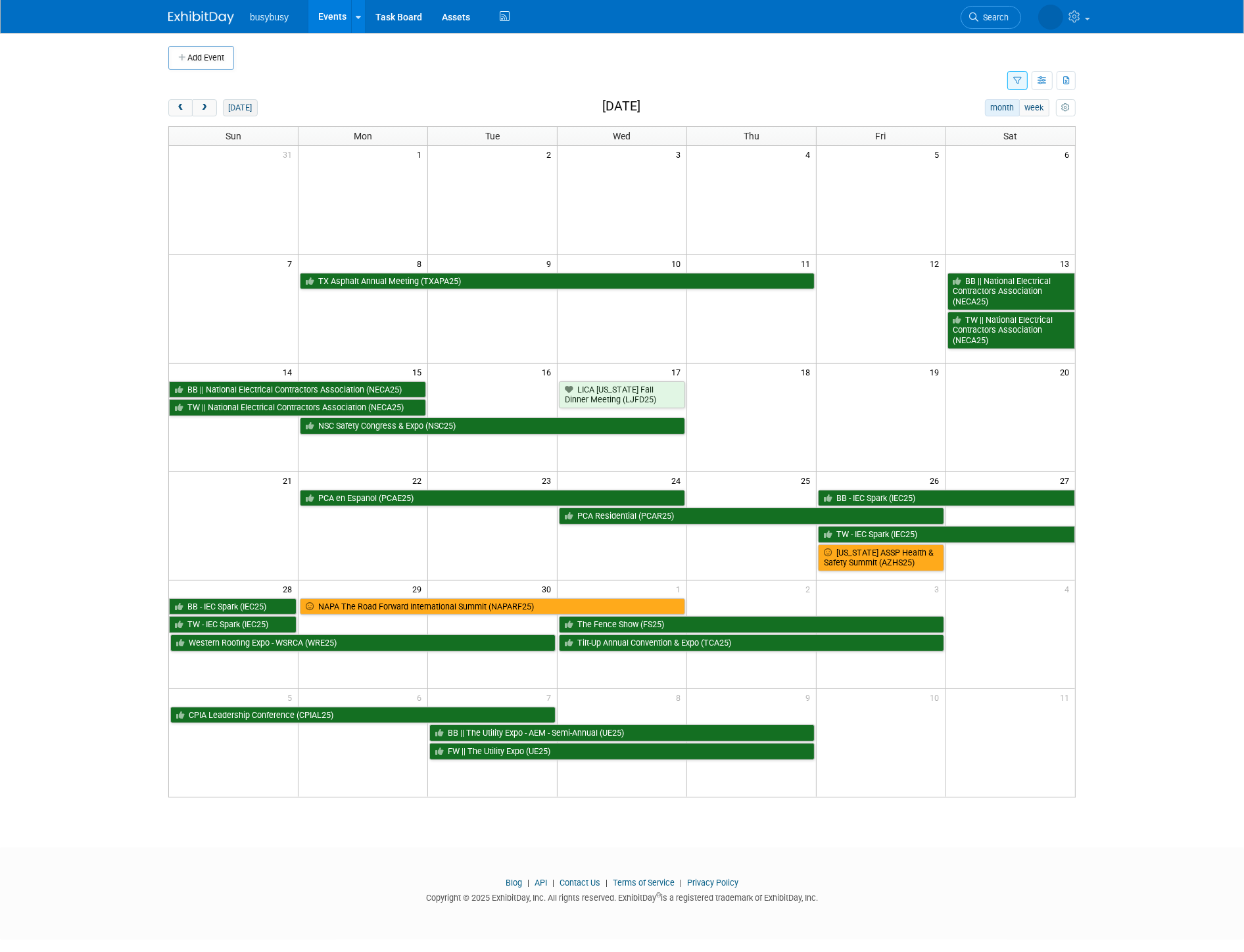
drag, startPoint x: 237, startPoint y: 107, endPoint x: 243, endPoint y: 115, distance: 10.0
click at [237, 106] on button "today" at bounding box center [240, 108] width 35 height 17
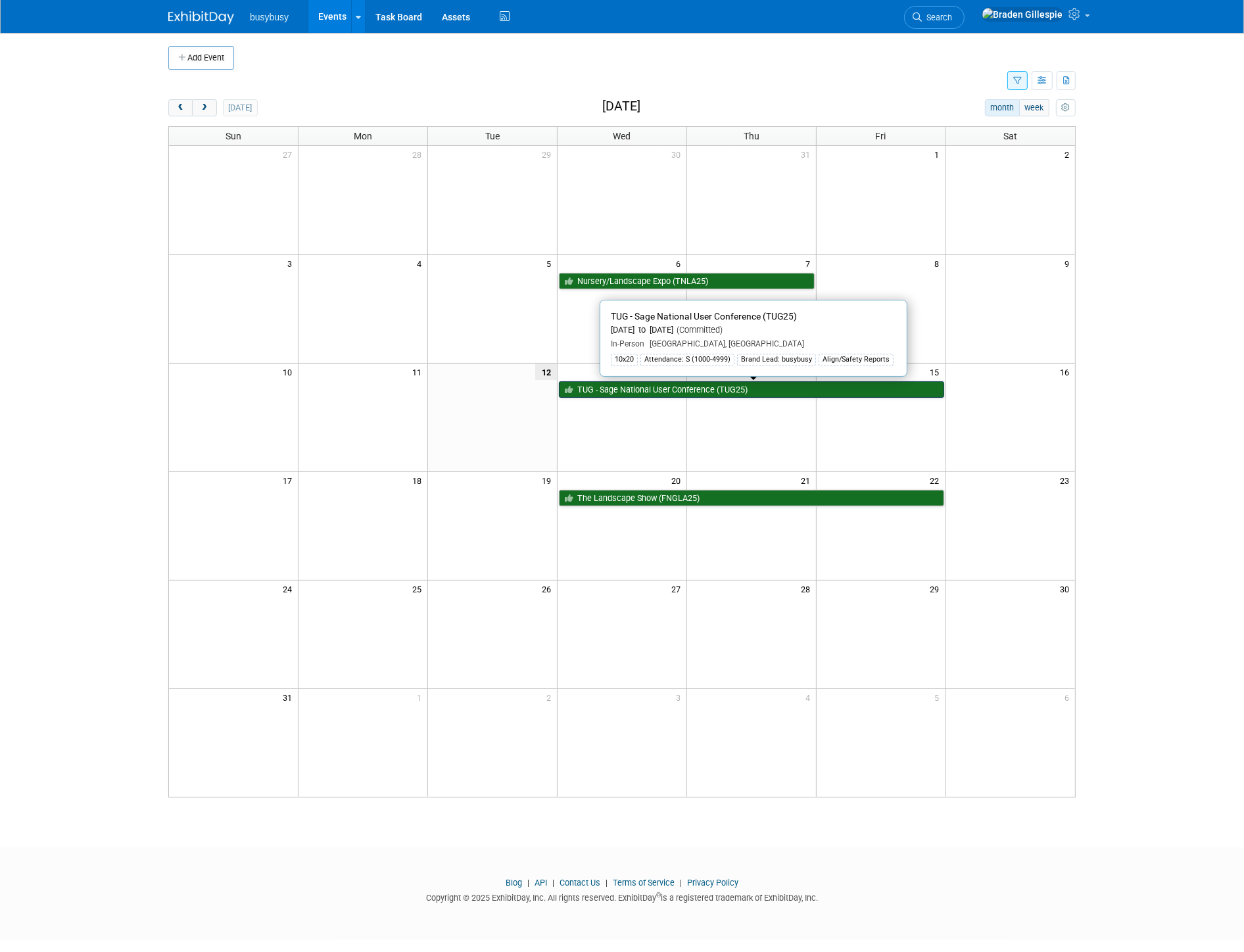
click at [668, 397] on link "TUG - Sage National User Conference (TUG25)" at bounding box center [751, 390] width 385 height 17
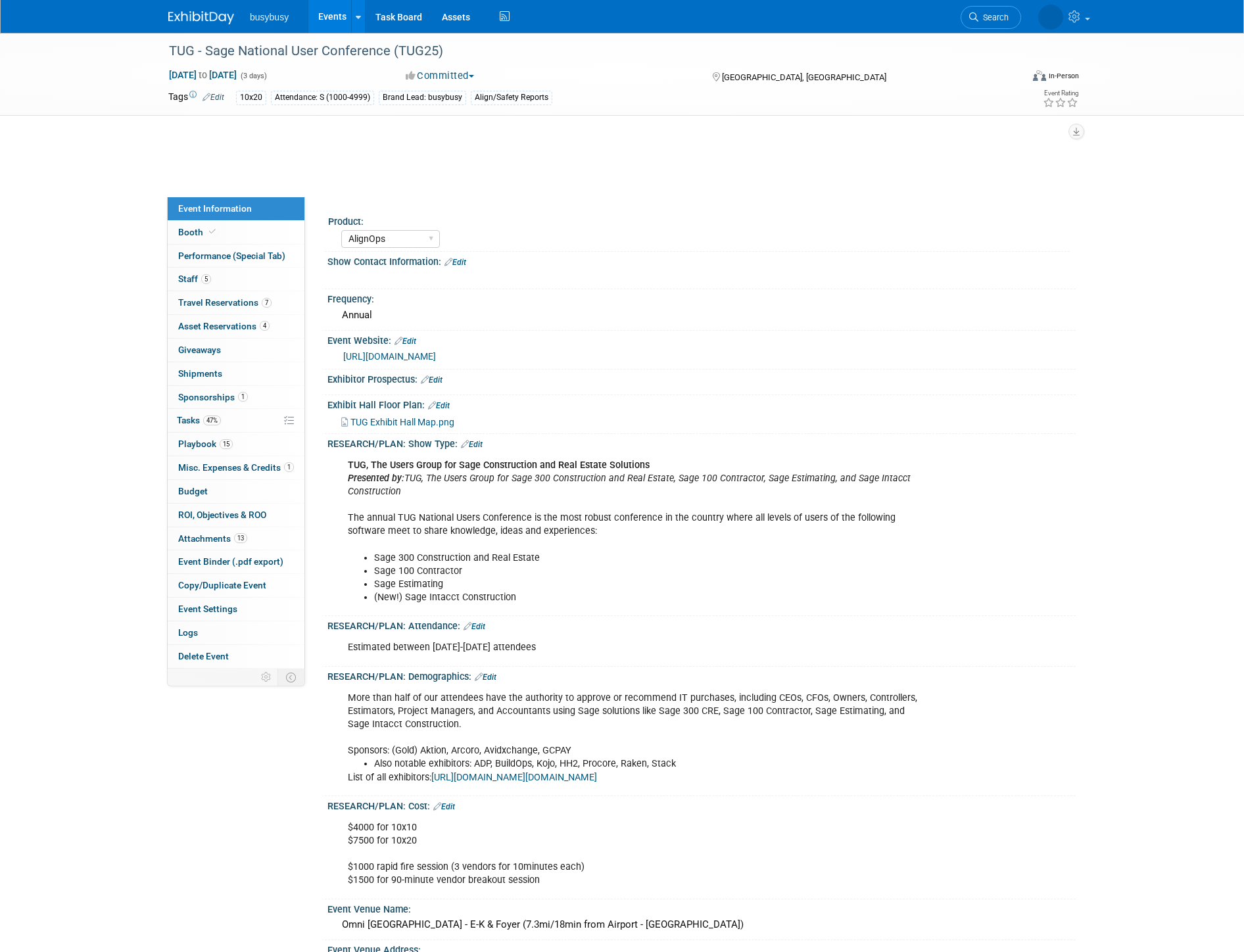
select select "AlignOps"
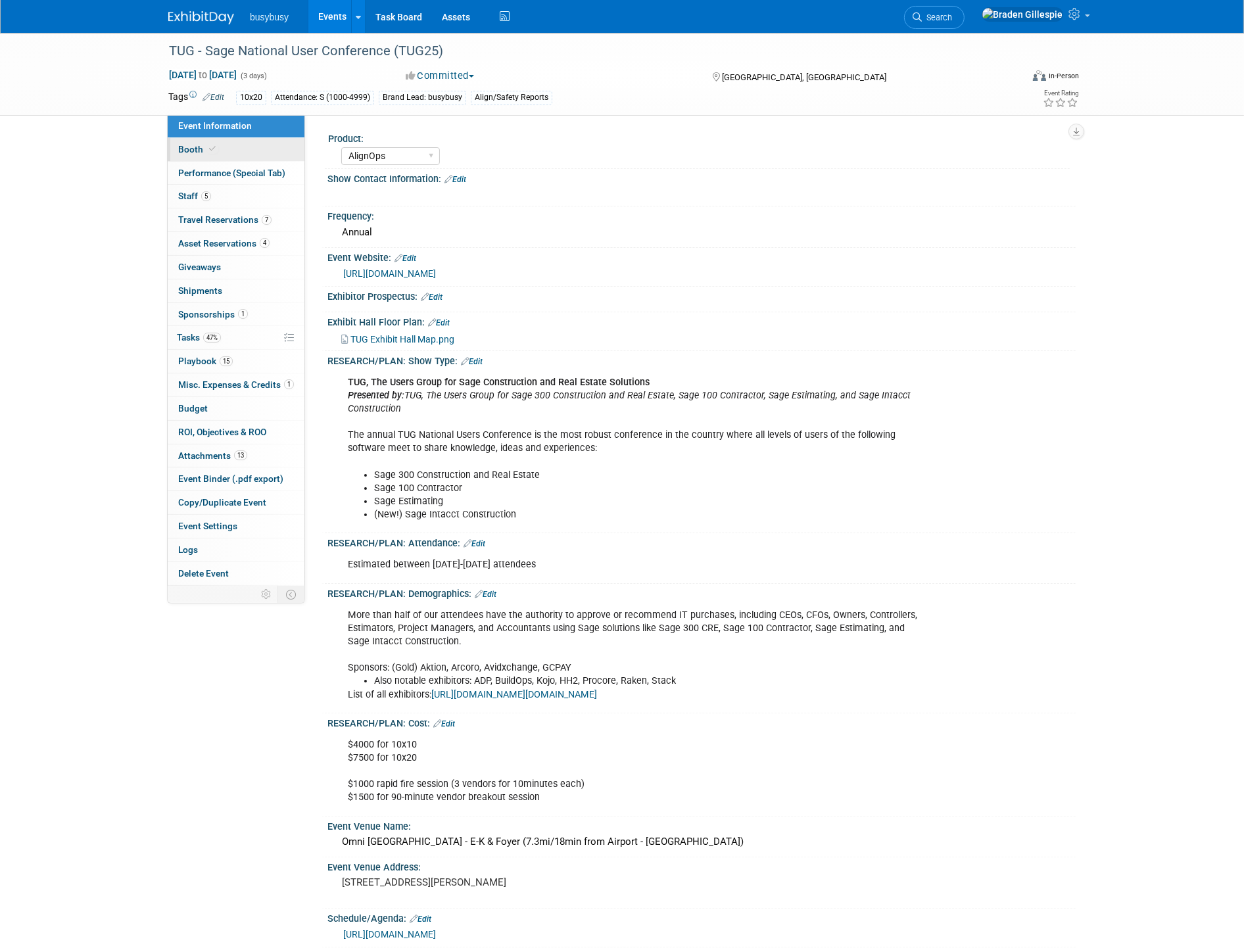
click at [260, 151] on link "Booth" at bounding box center [236, 149] width 137 height 23
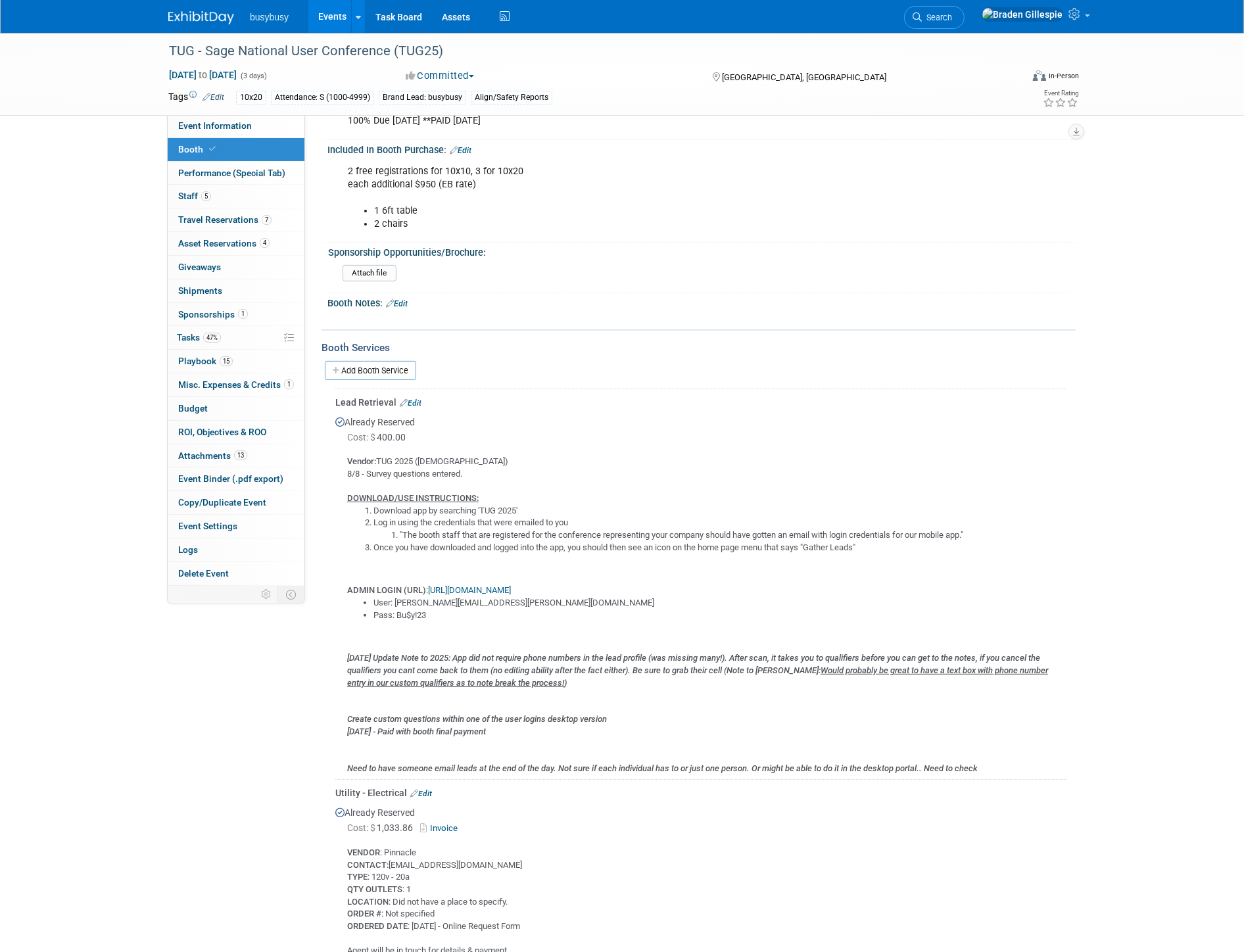
scroll to position [438, 0]
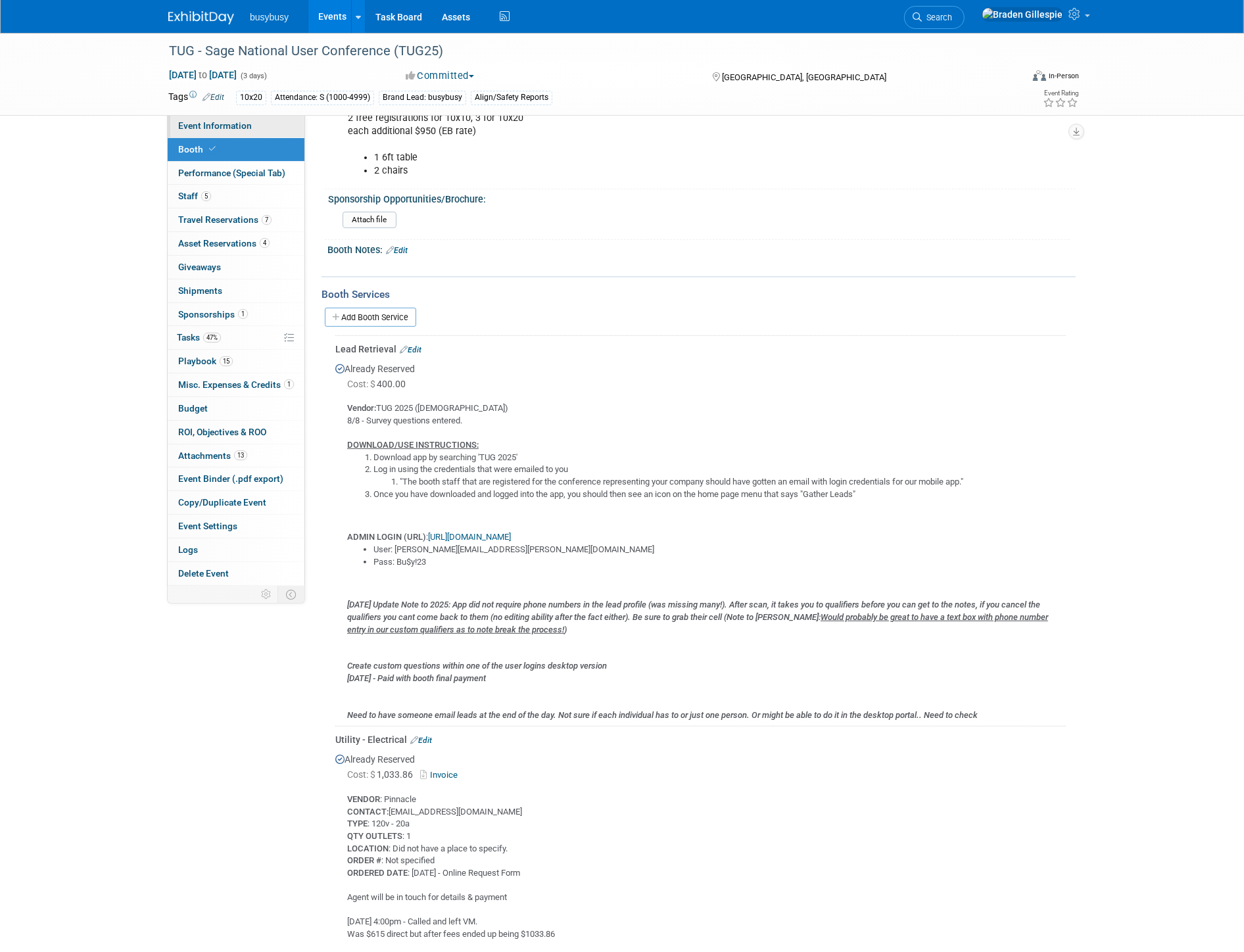
click at [230, 132] on link "Event Information" at bounding box center [236, 126] width 137 height 23
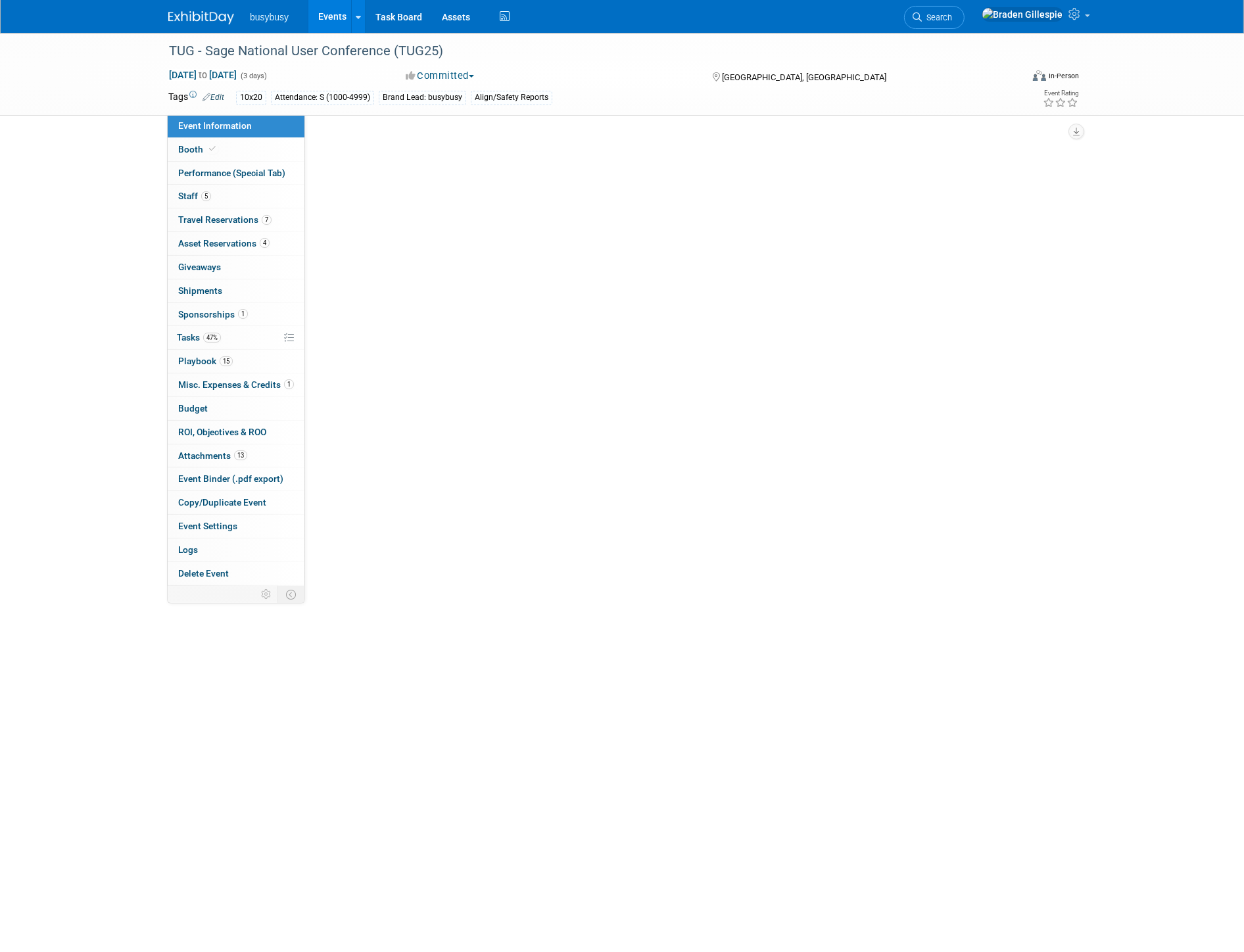
scroll to position [0, 0]
select select "AlignOps"
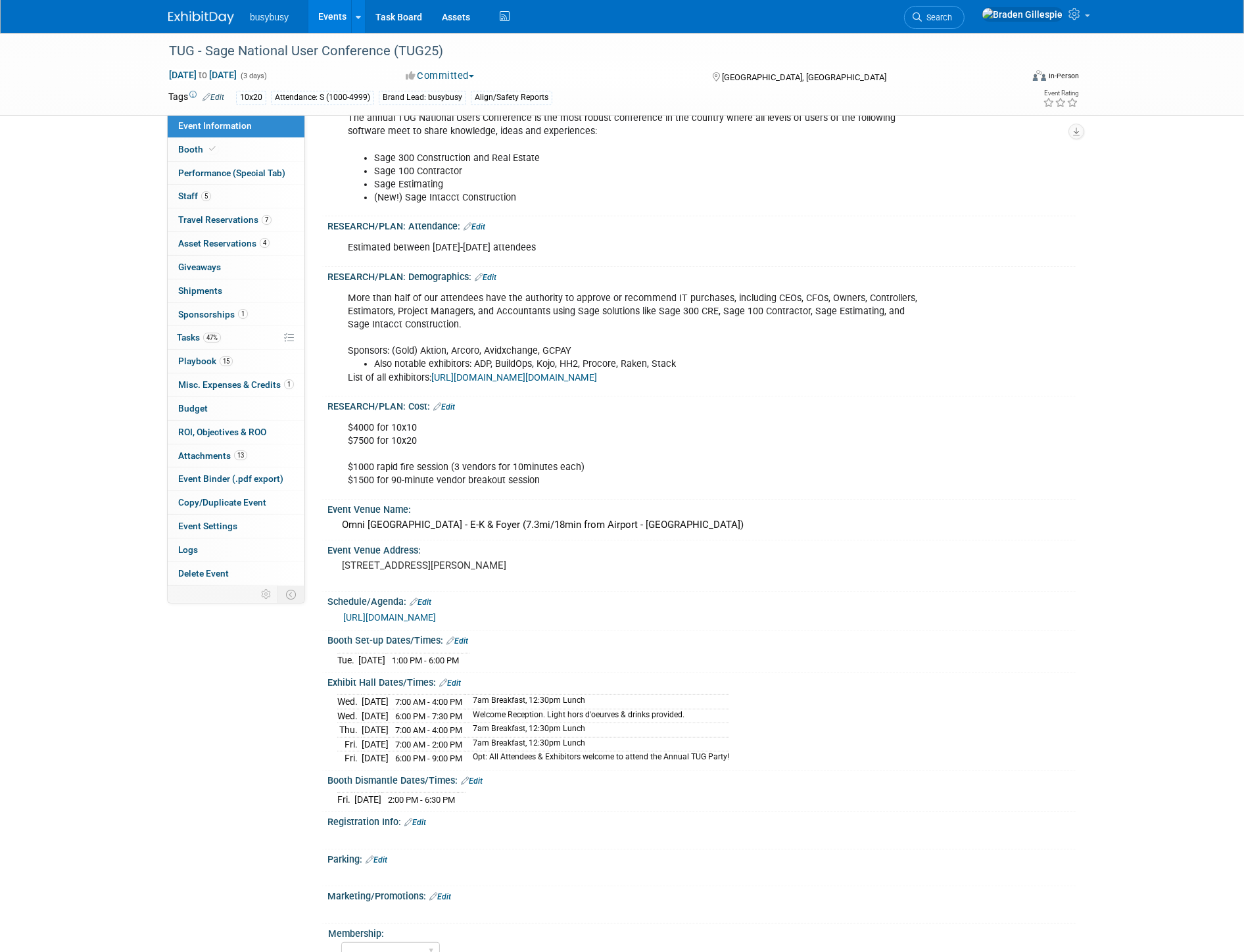
scroll to position [365, 0]
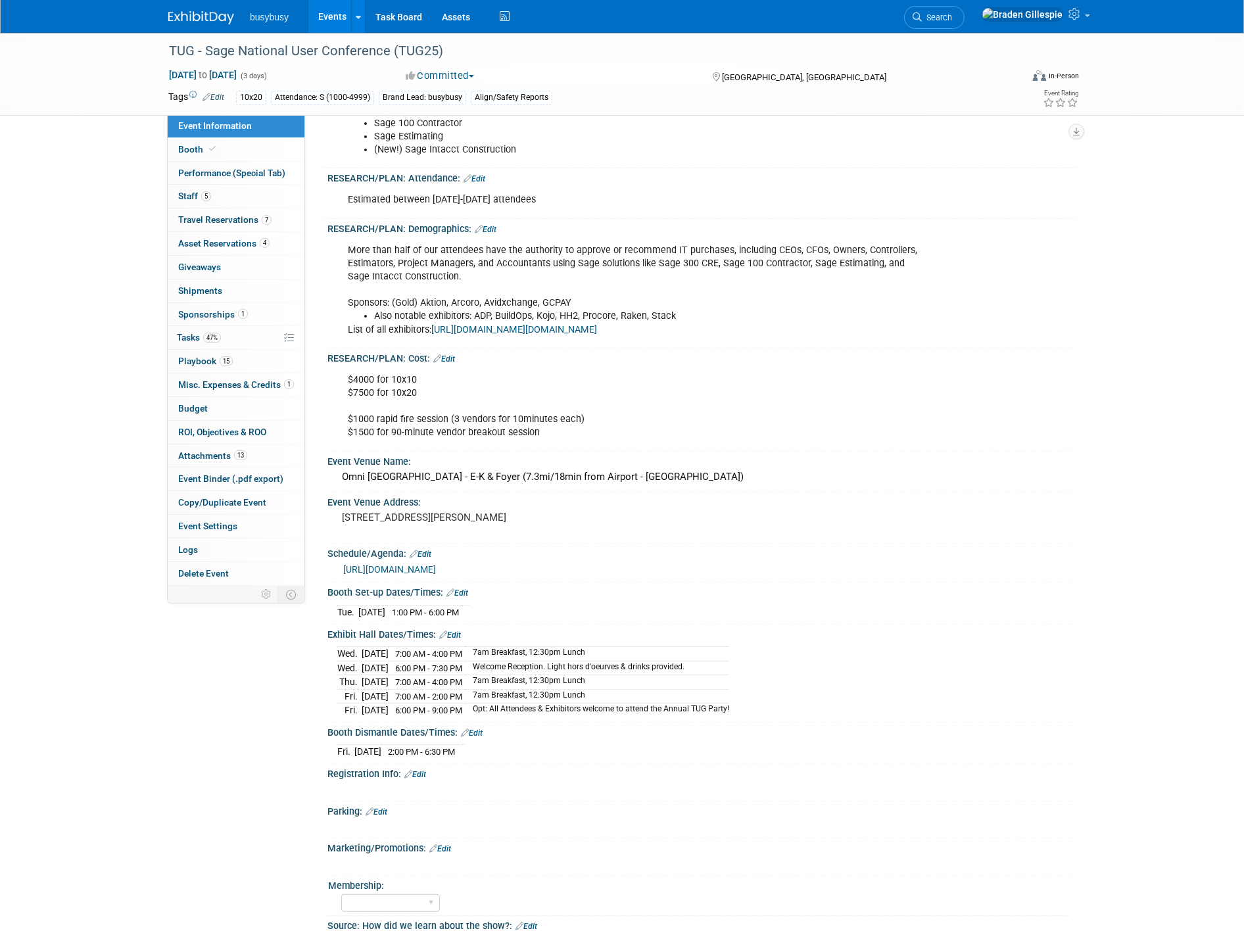
click at [436, 564] on link "https://www.tugweb.com/mpage/2025_Agenda" at bounding box center [389, 569] width 93 height 11
click at [190, 11] on img at bounding box center [200, 17] width 66 height 13
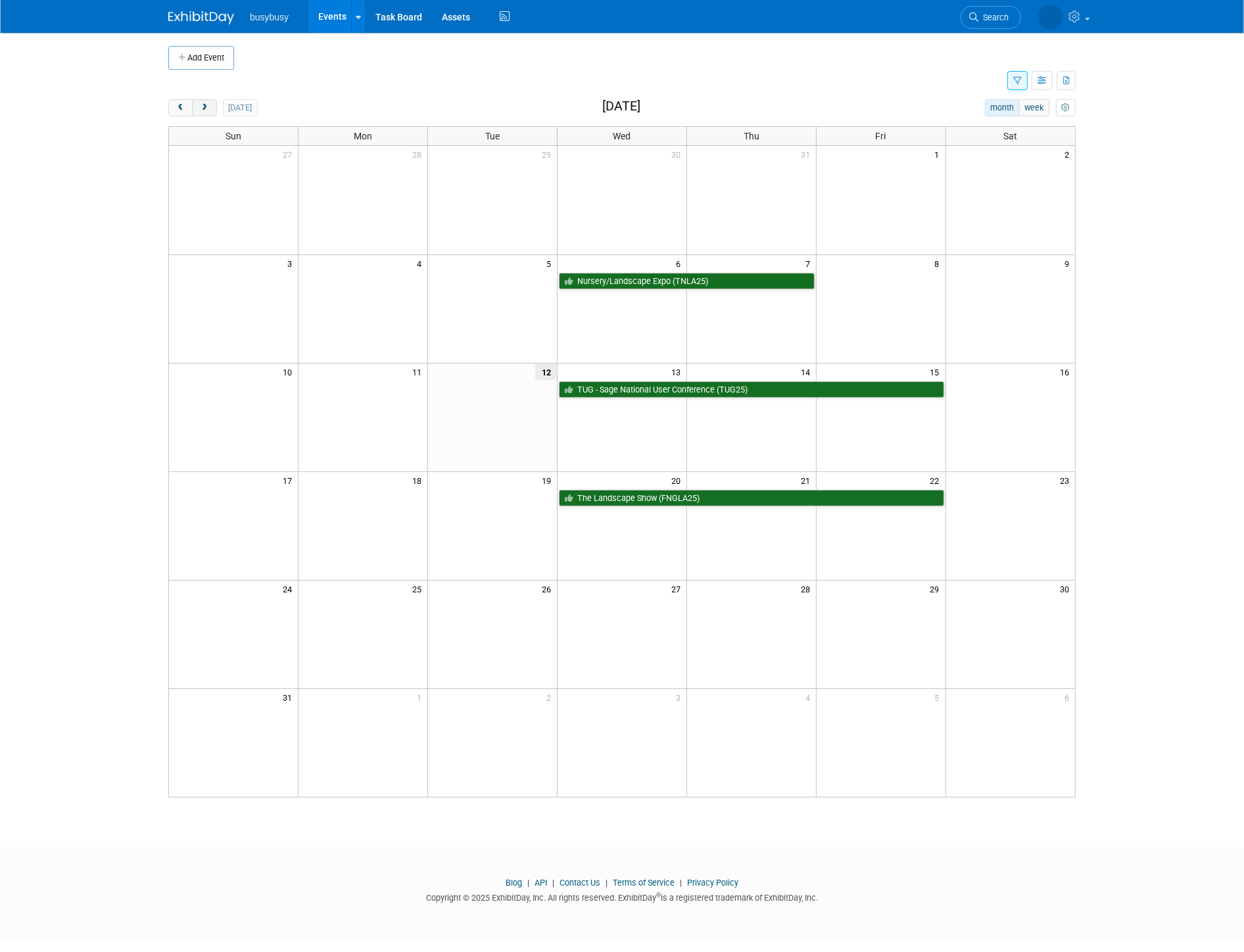
click at [209, 106] on span "next" at bounding box center [204, 108] width 10 height 9
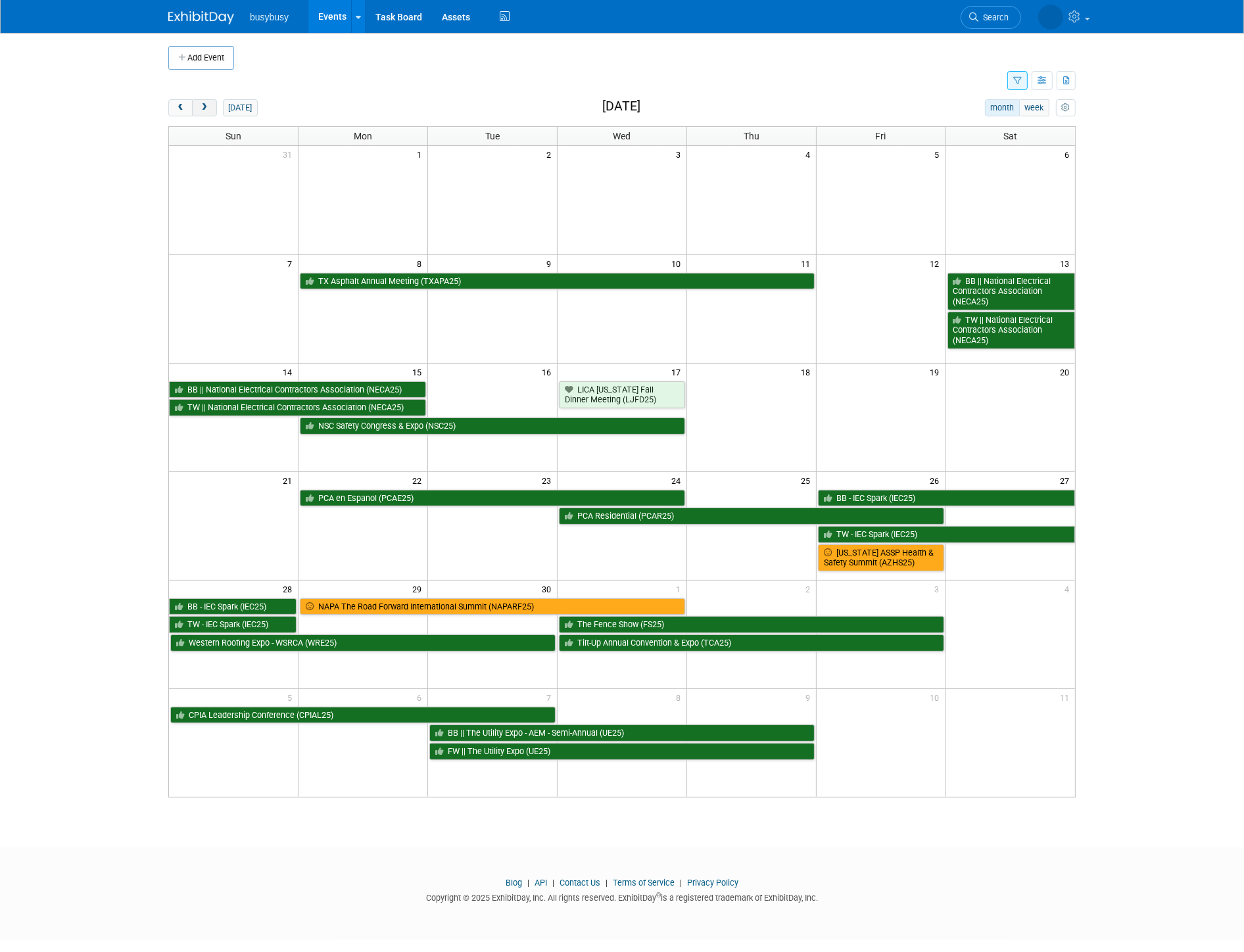
click at [208, 105] on span "next" at bounding box center [204, 108] width 10 height 9
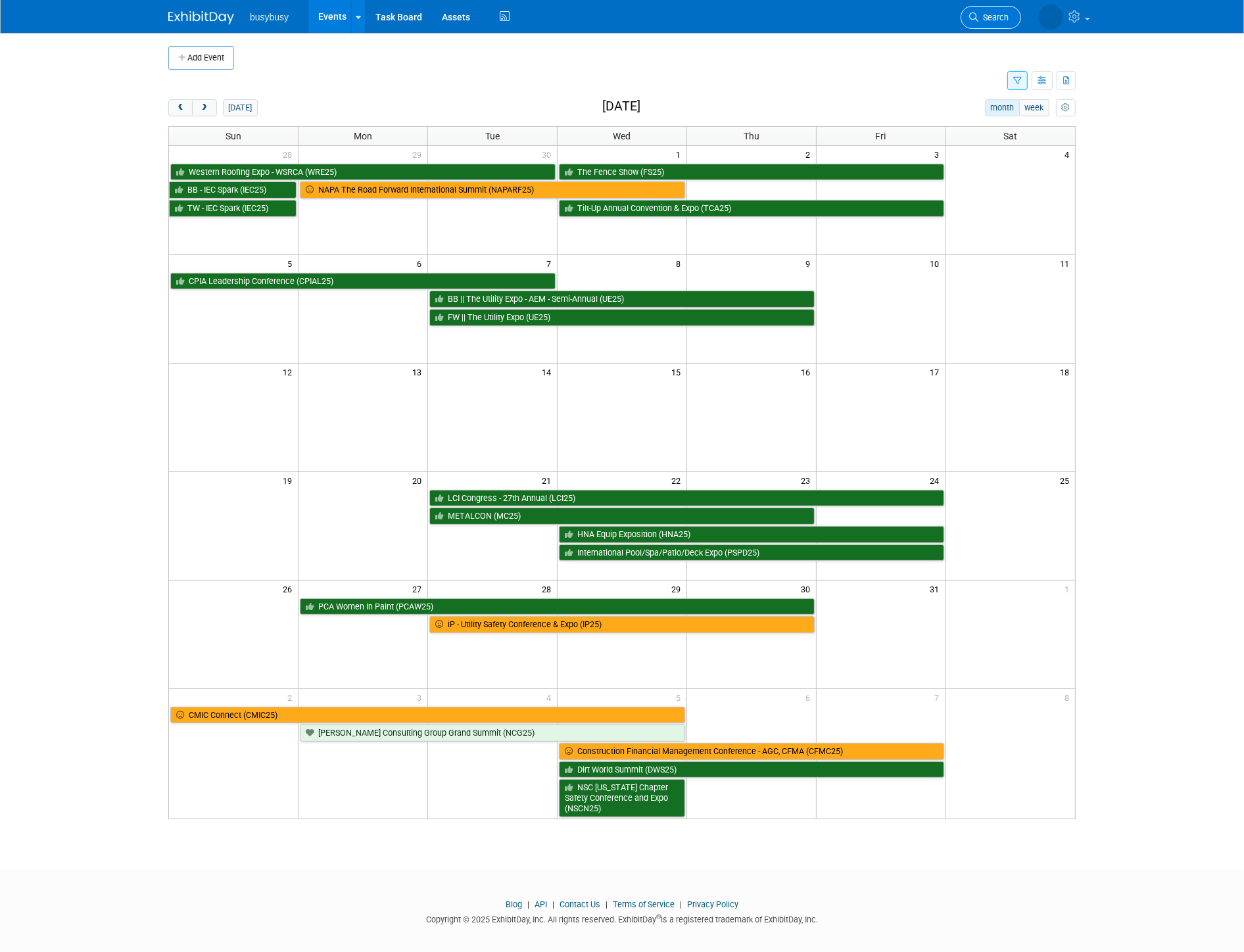
click at [986, 26] on link "Search" at bounding box center [991, 17] width 61 height 23
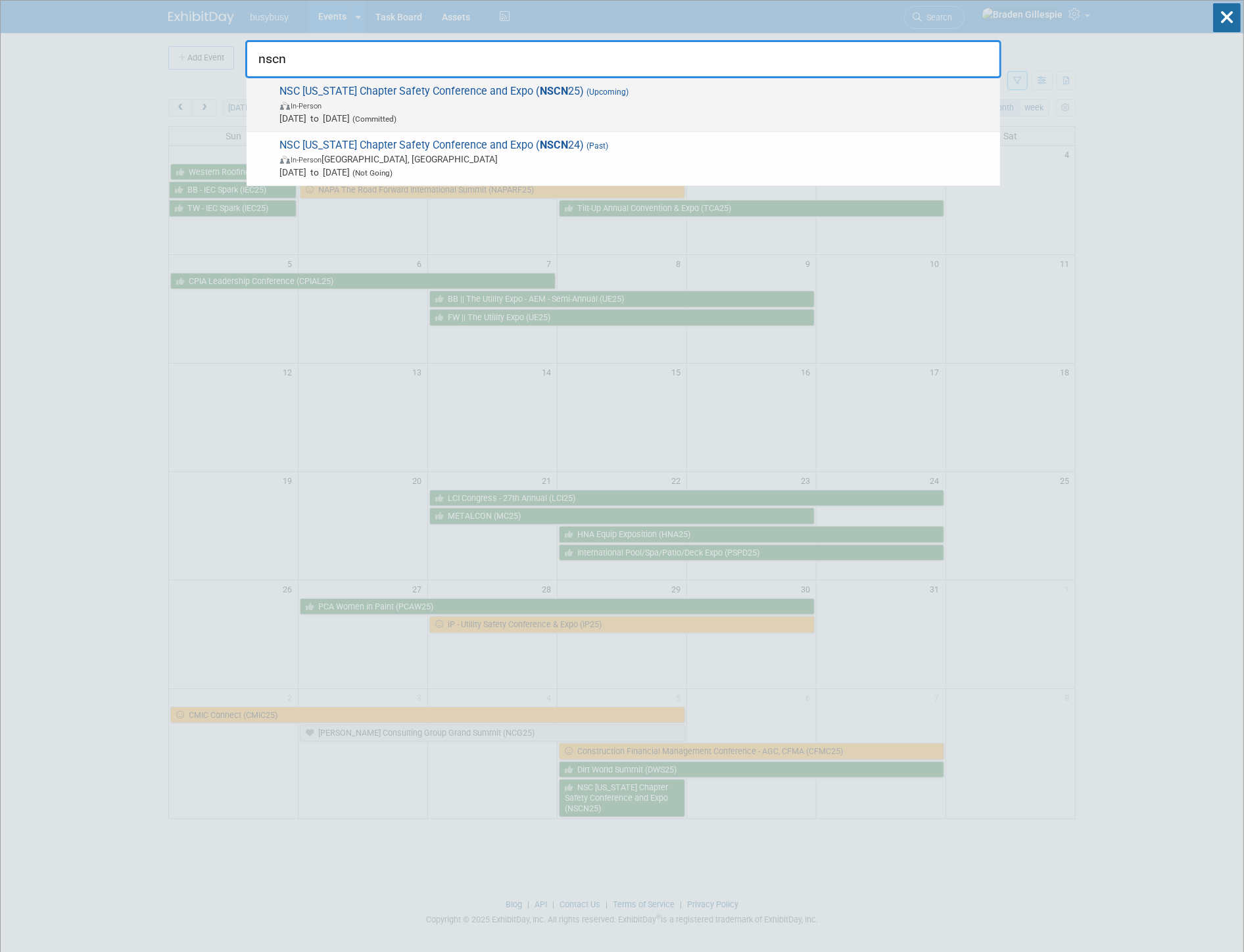
type input "nscn"
click at [688, 117] on span "[DATE] to [DATE] (Committed)" at bounding box center [636, 118] width 713 height 13
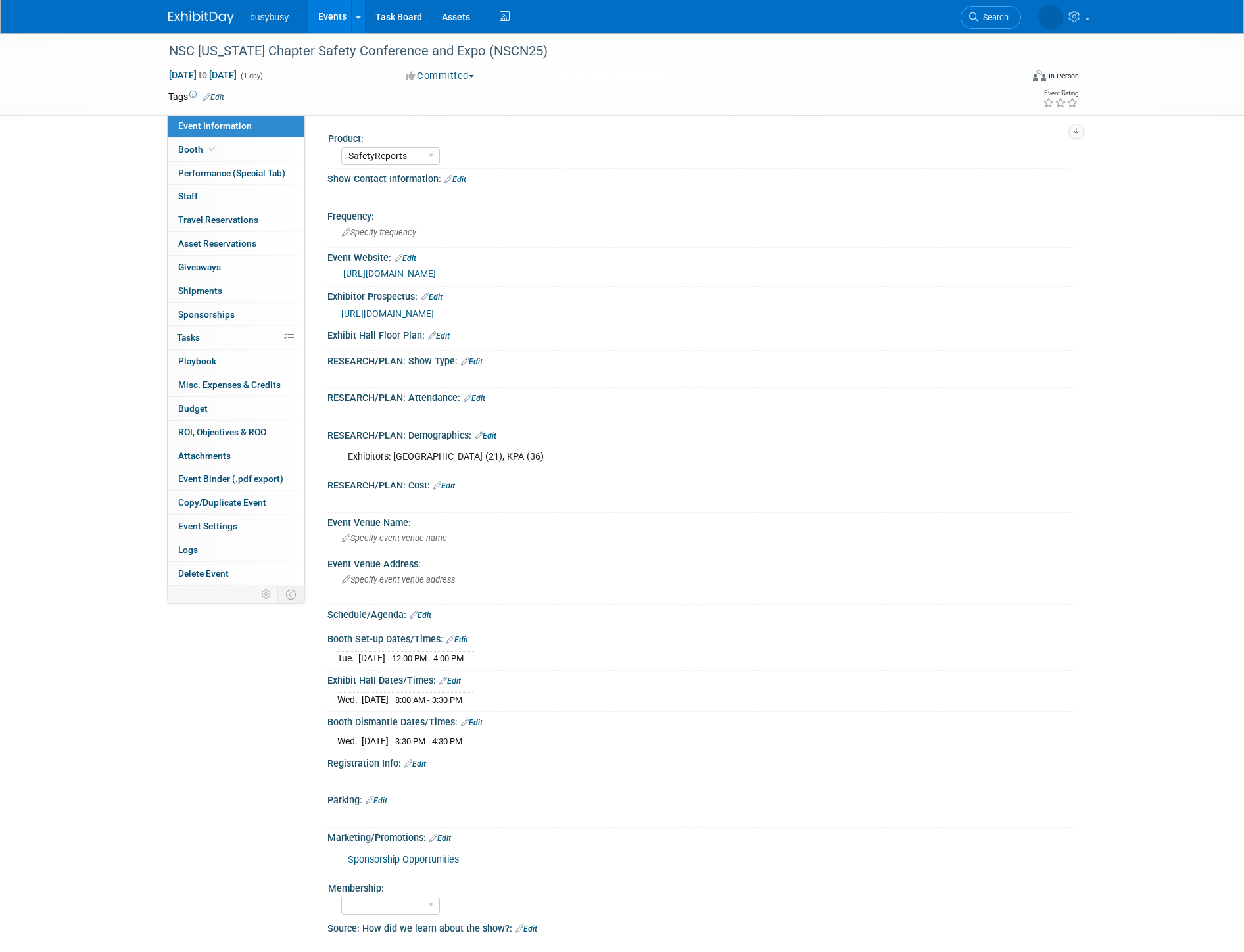
select select "SafetyReports"
click at [202, 19] on img at bounding box center [200, 17] width 66 height 13
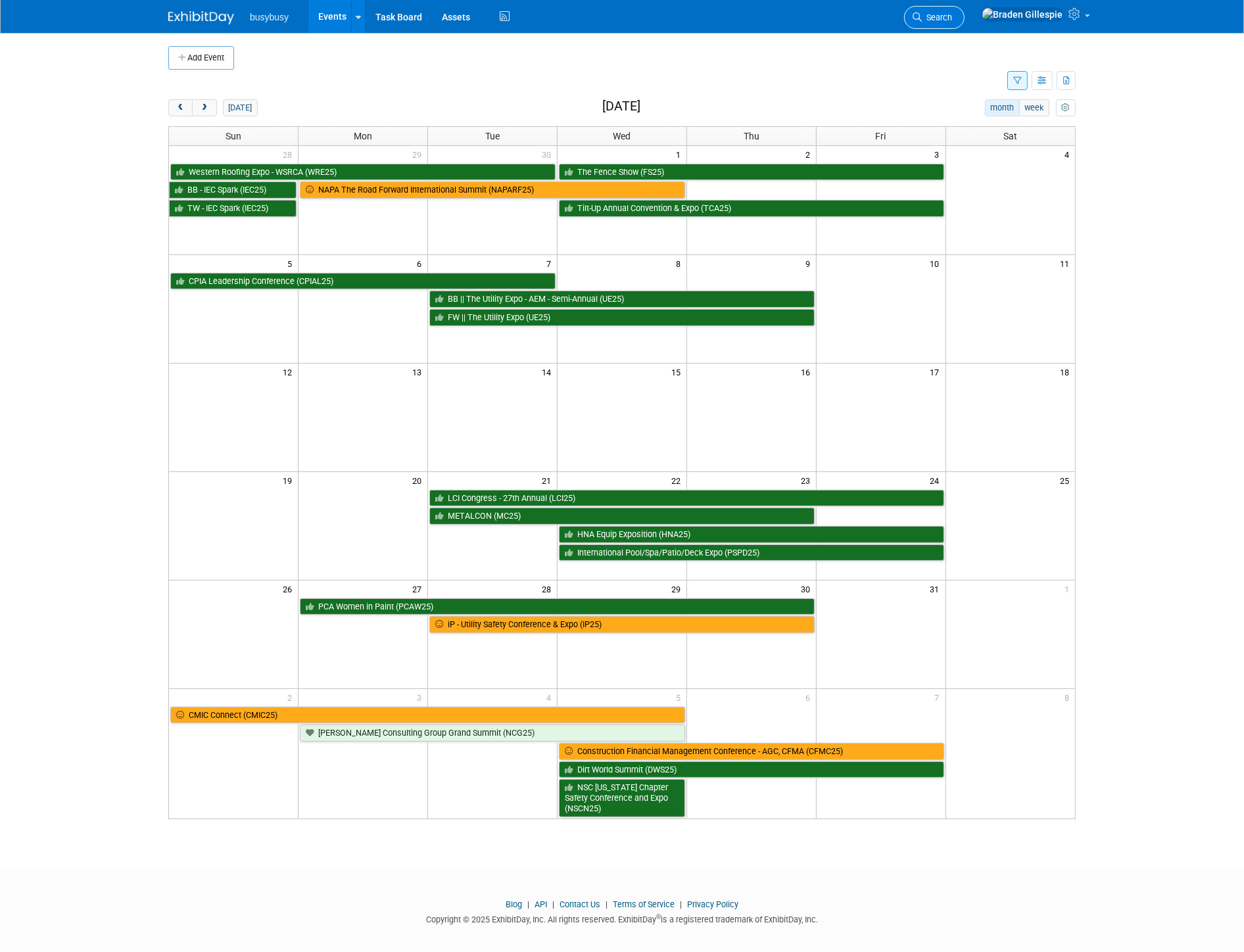
click at [952, 17] on span "Search" at bounding box center [937, 17] width 30 height 10
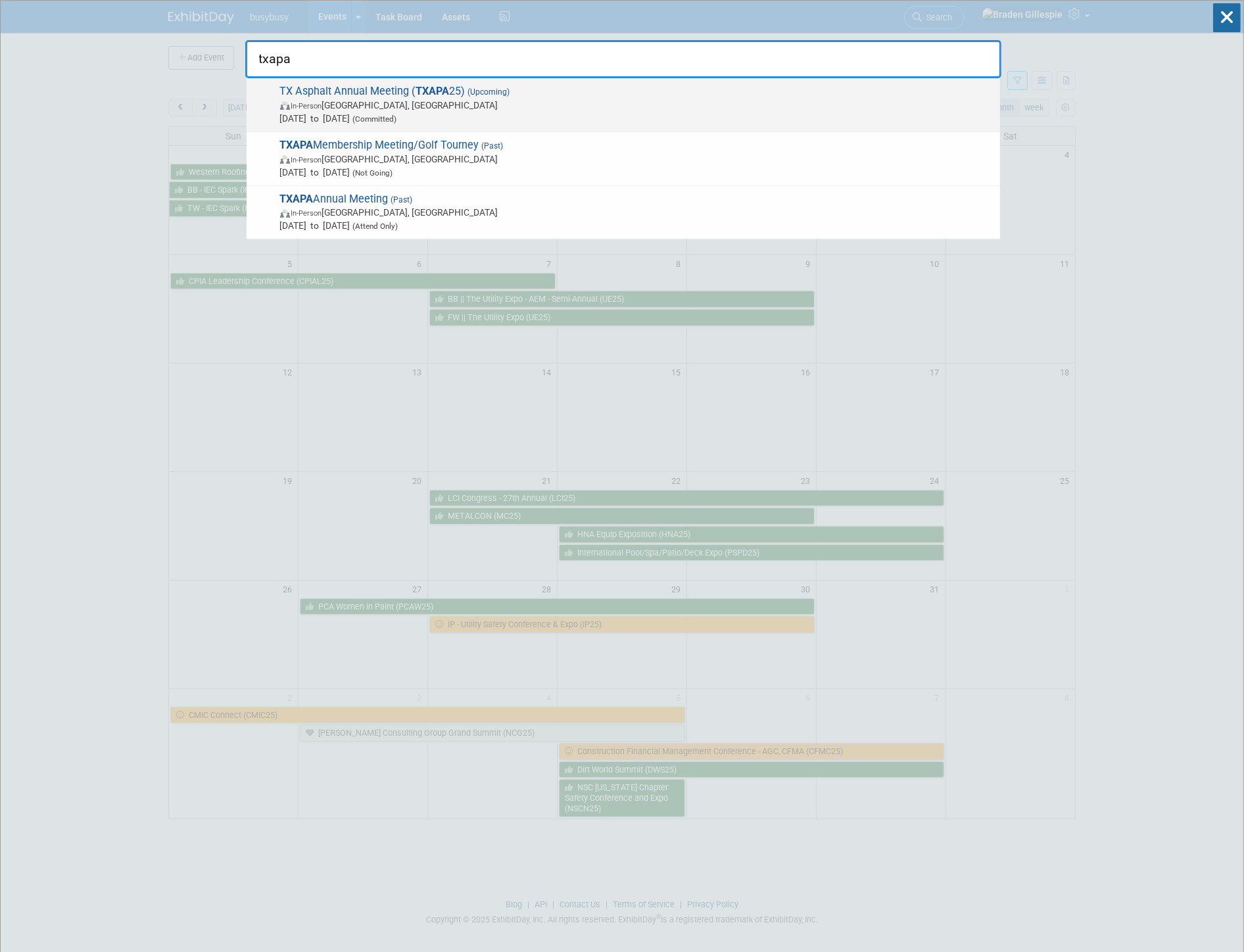
type input "txapa"
click at [597, 114] on span "Sep 8, 2025 to Sep 11, 2025 (Committed)" at bounding box center [636, 118] width 713 height 13
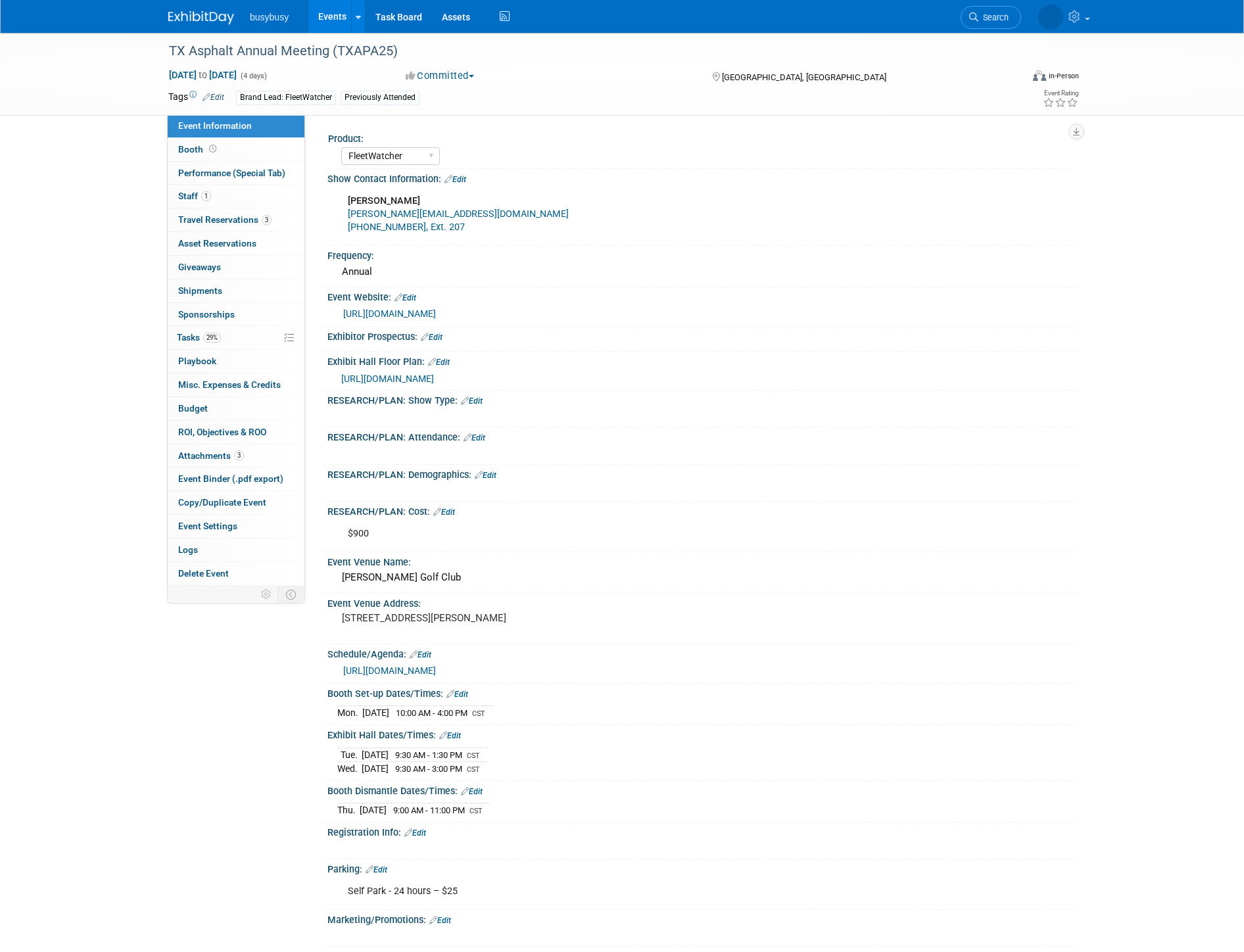
select select "FleetWatcher"
select select "Member"
click at [206, 200] on span "1" at bounding box center [206, 196] width 10 height 10
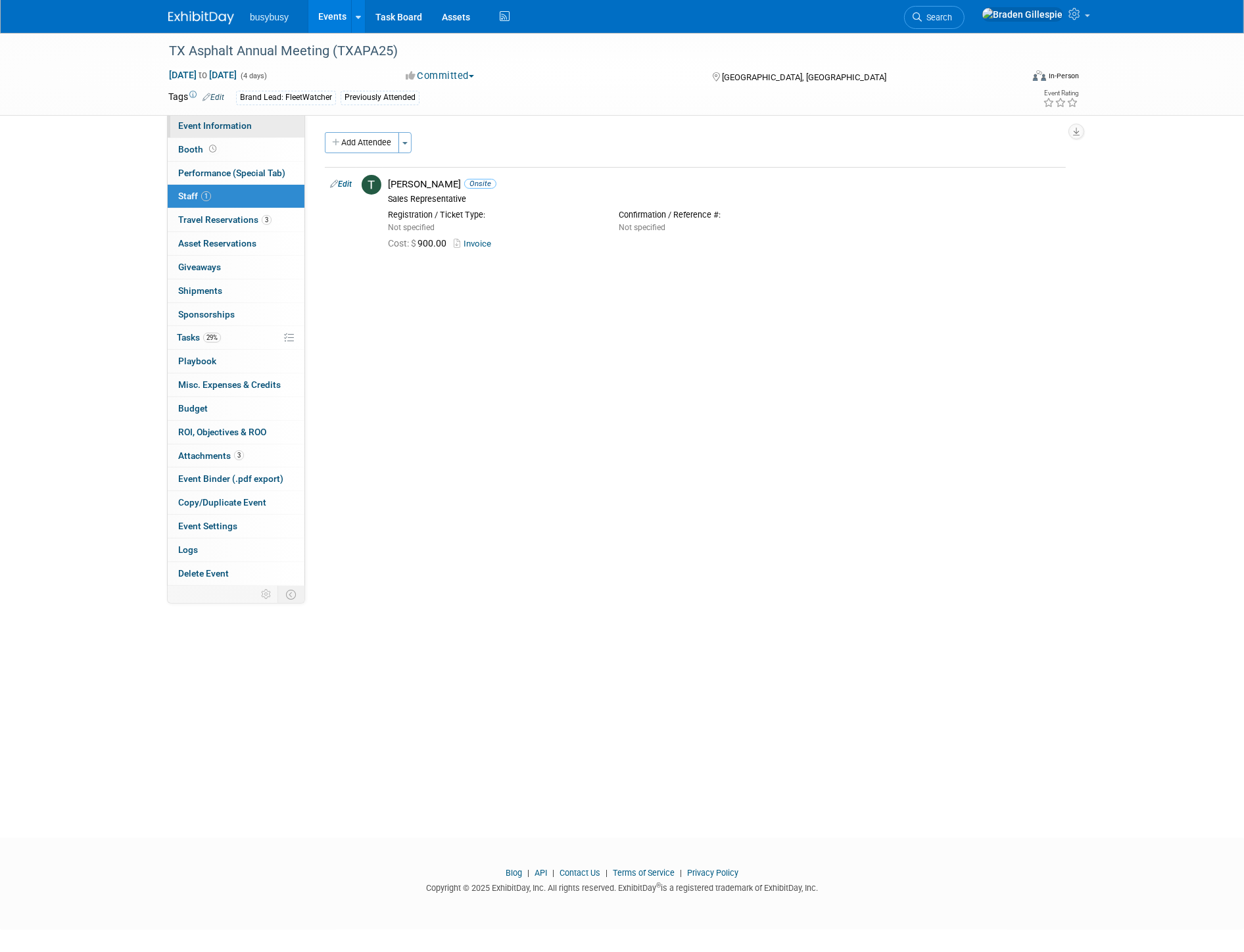
click at [238, 121] on span "Event Information" at bounding box center [215, 125] width 74 height 11
select select "FleetWatcher"
select select "Member"
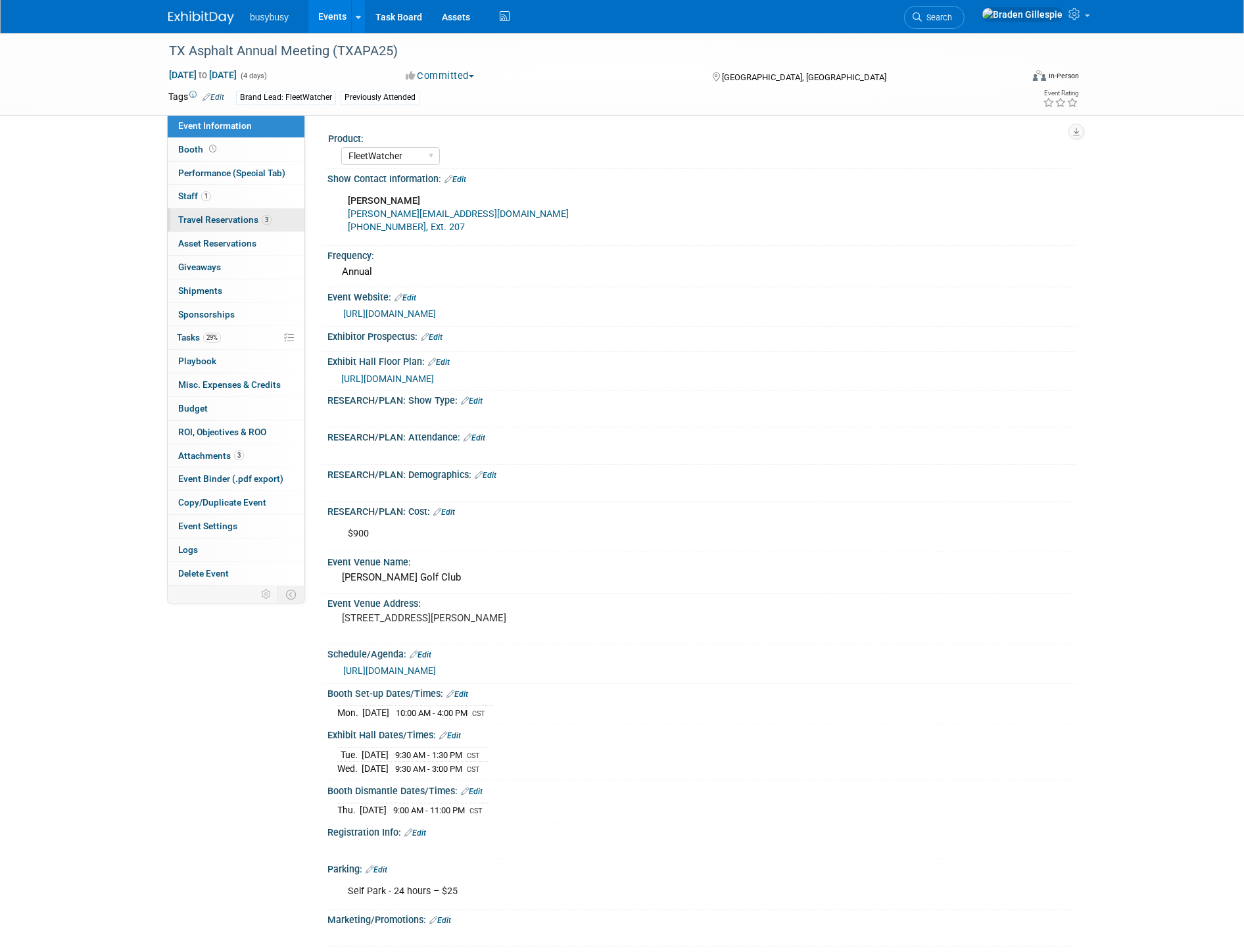
click at [262, 222] on span "3" at bounding box center [267, 220] width 10 height 10
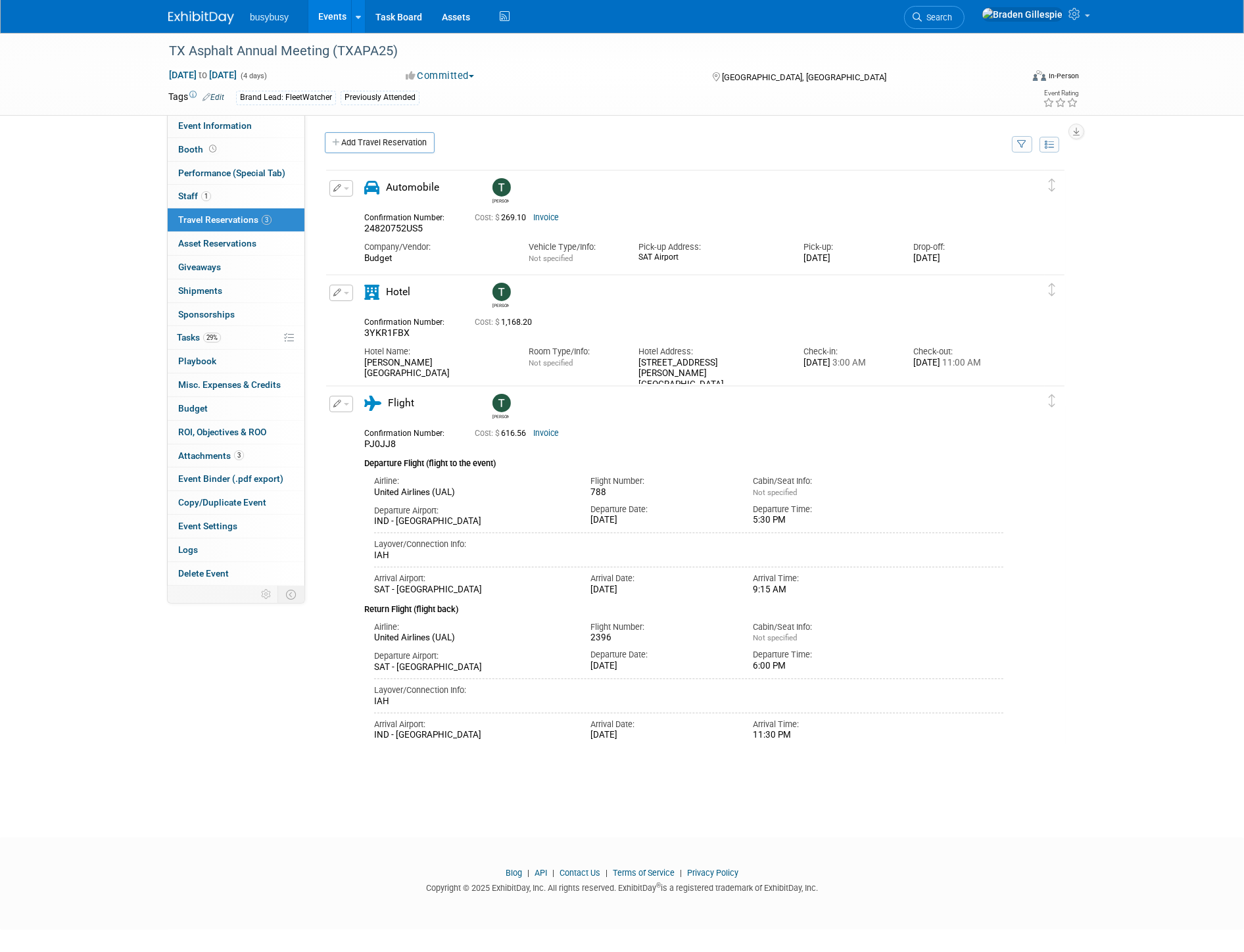
click at [190, 20] on img at bounding box center [200, 17] width 66 height 13
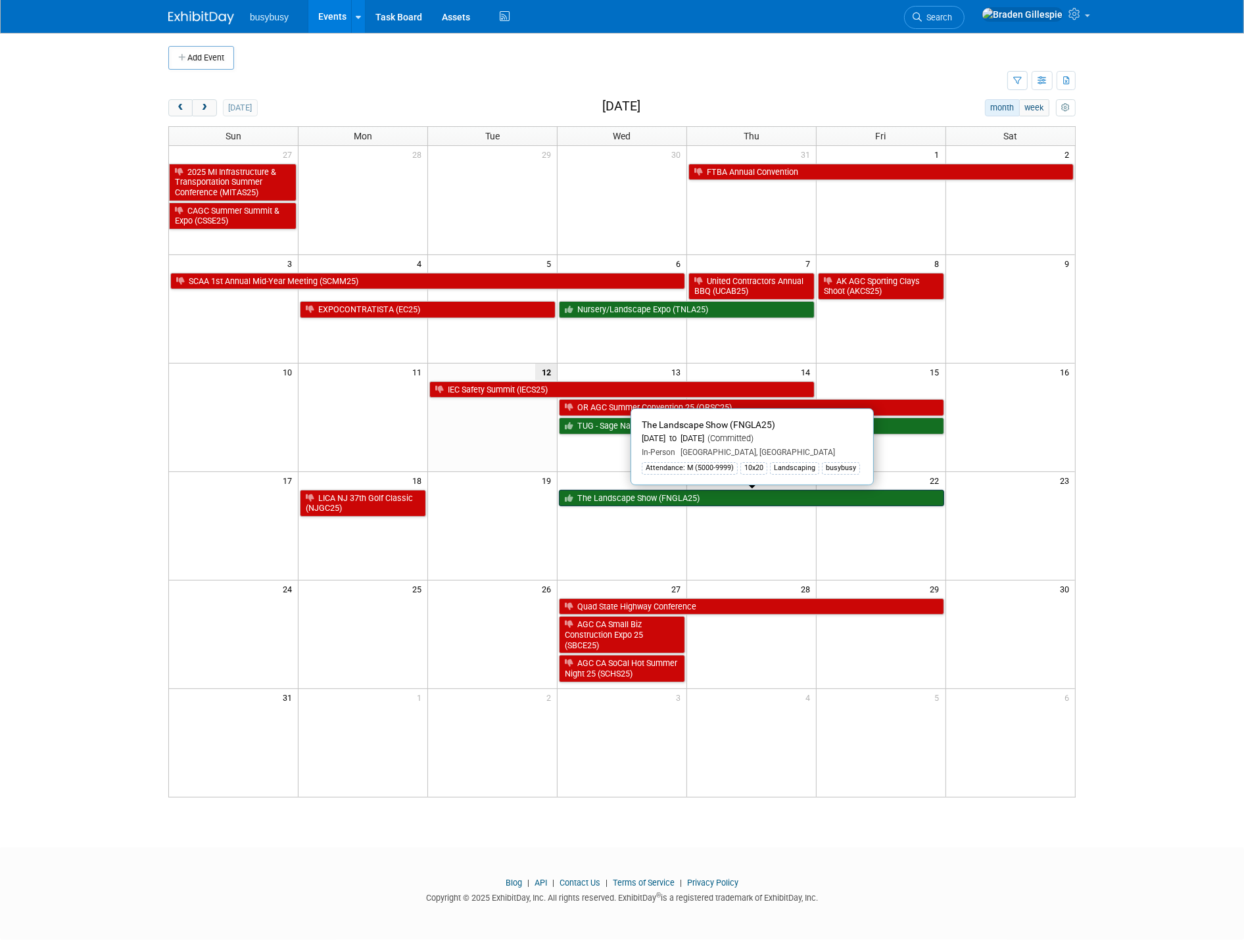
click at [740, 497] on link "The Landscape Show (FNGLA25)" at bounding box center [751, 498] width 385 height 17
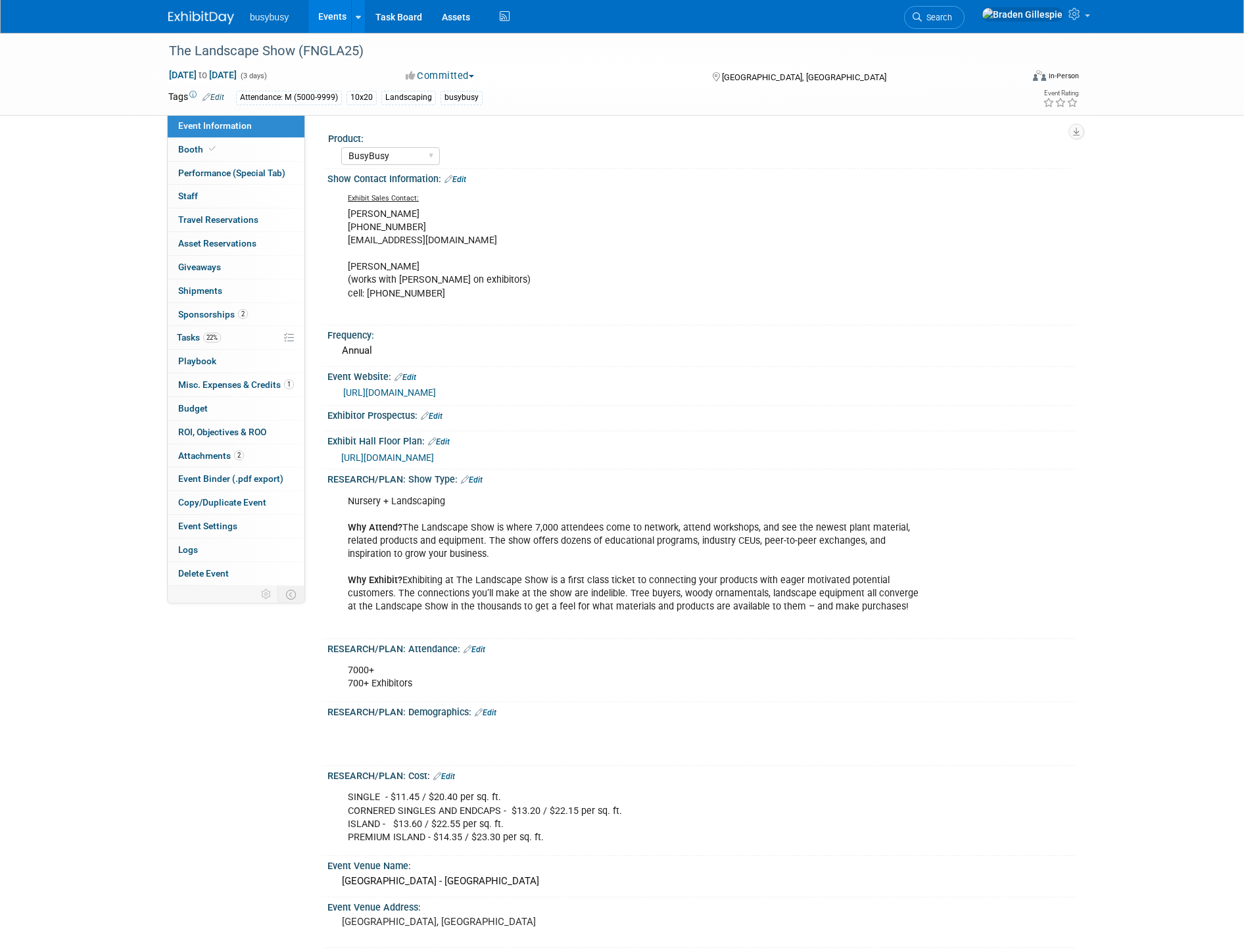
select select "BusyBusy"
click at [229, 197] on link "0 Staff 0" at bounding box center [236, 196] width 137 height 23
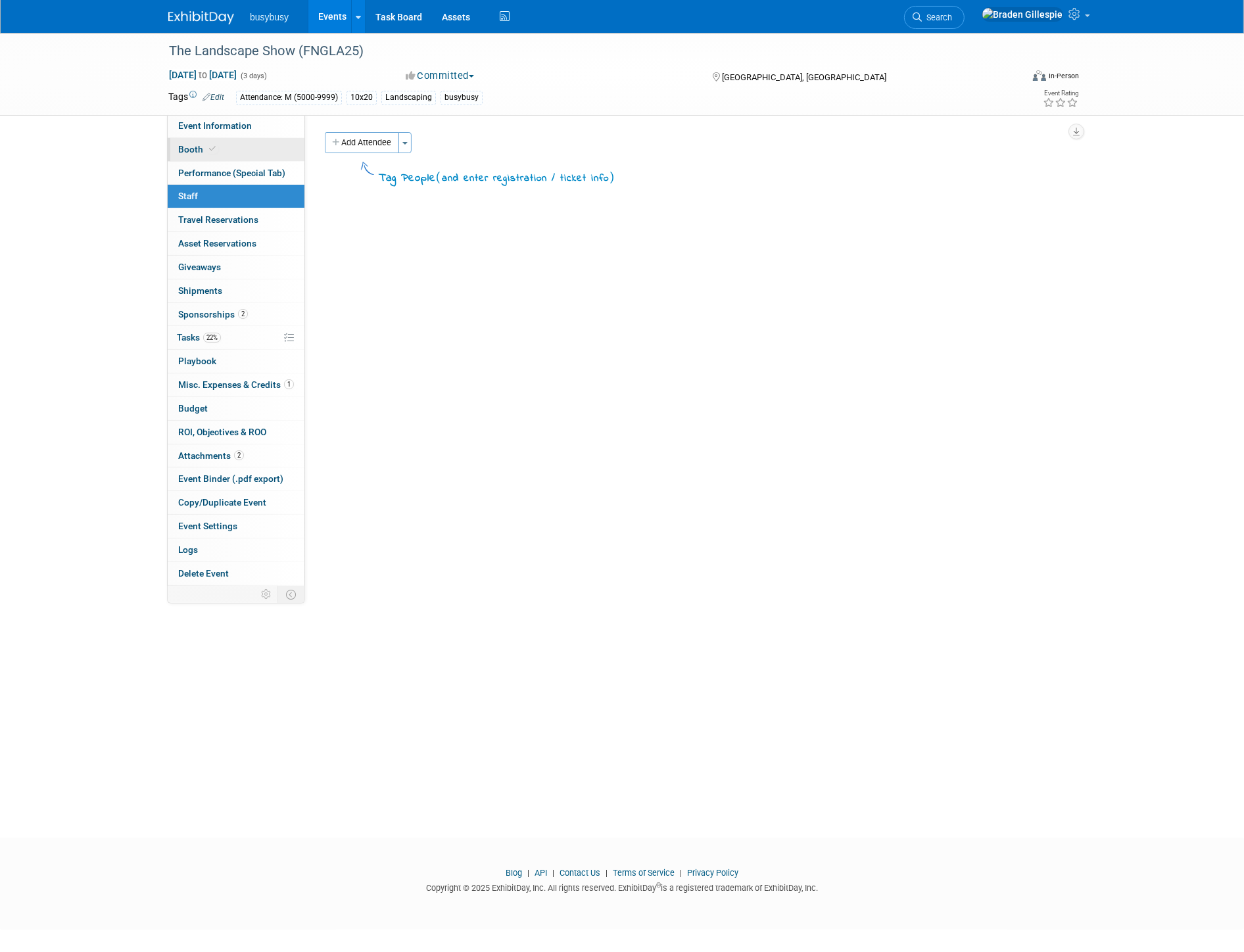
click at [251, 158] on link "Booth" at bounding box center [236, 149] width 137 height 23
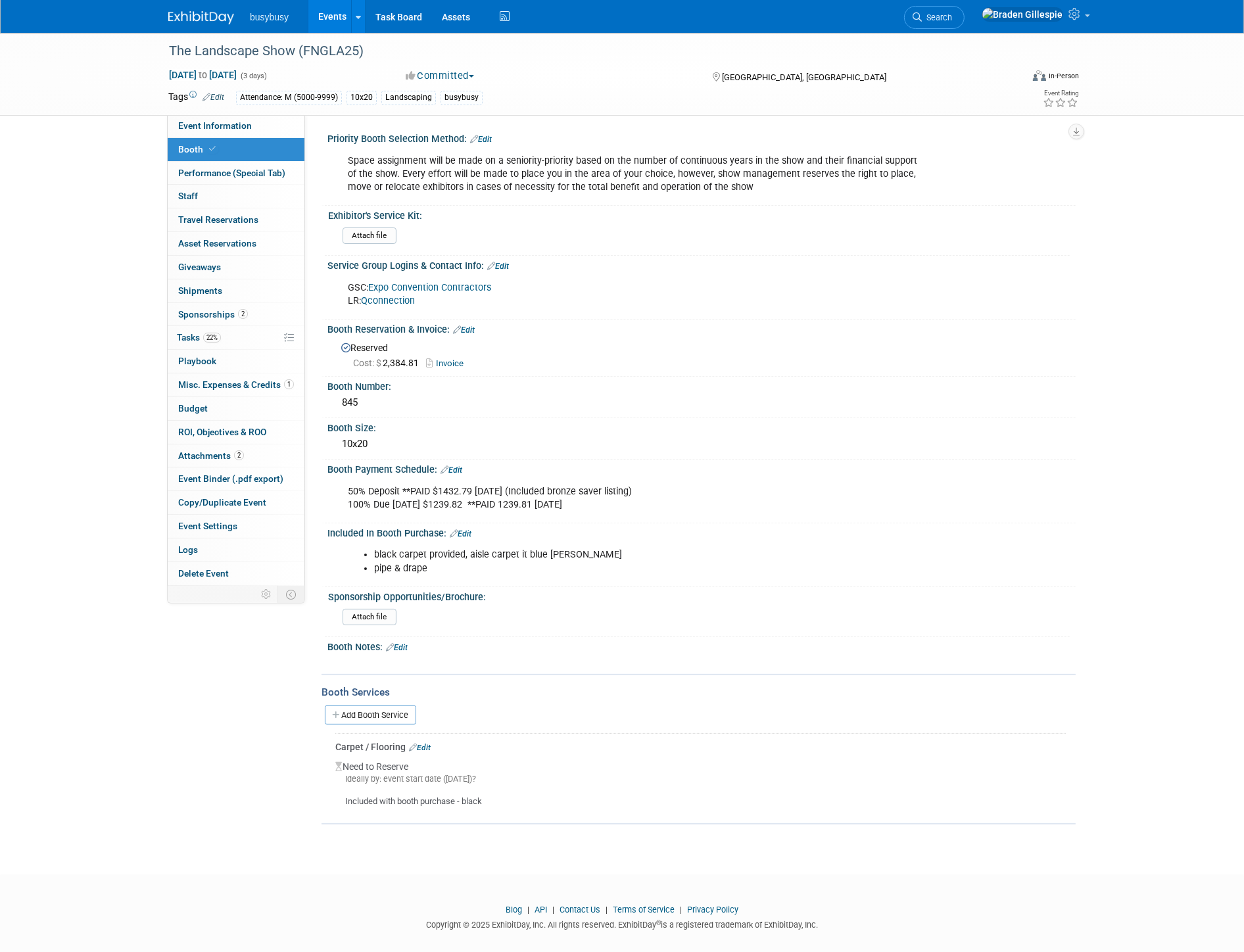
click at [408, 285] on link "Expo Convention Contractors" at bounding box center [429, 287] width 123 height 11
click at [205, 15] on img at bounding box center [200, 17] width 66 height 13
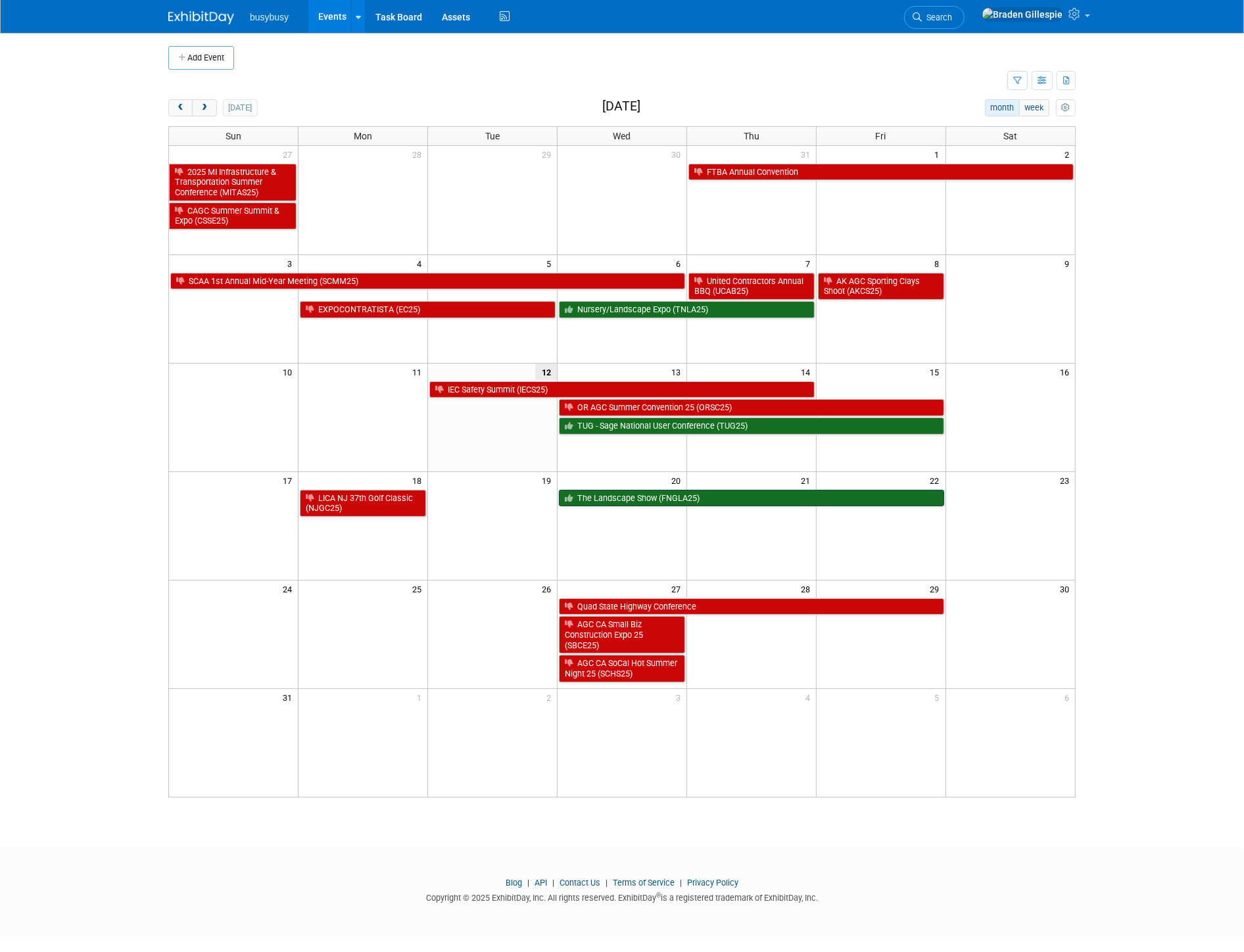
click at [681, 503] on link "The Landscape Show (FNGLA25)" at bounding box center [751, 498] width 385 height 17
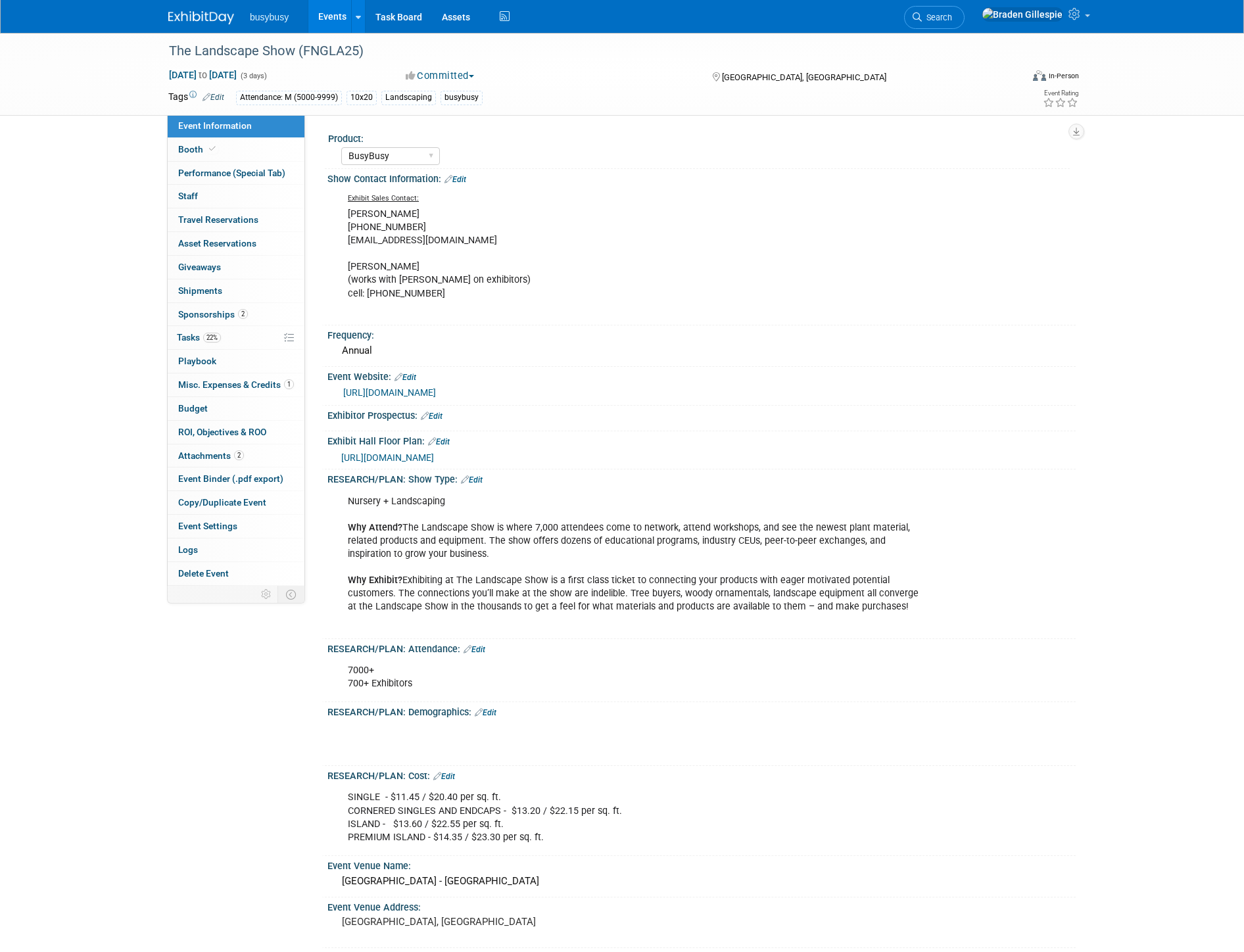
select select "BusyBusy"
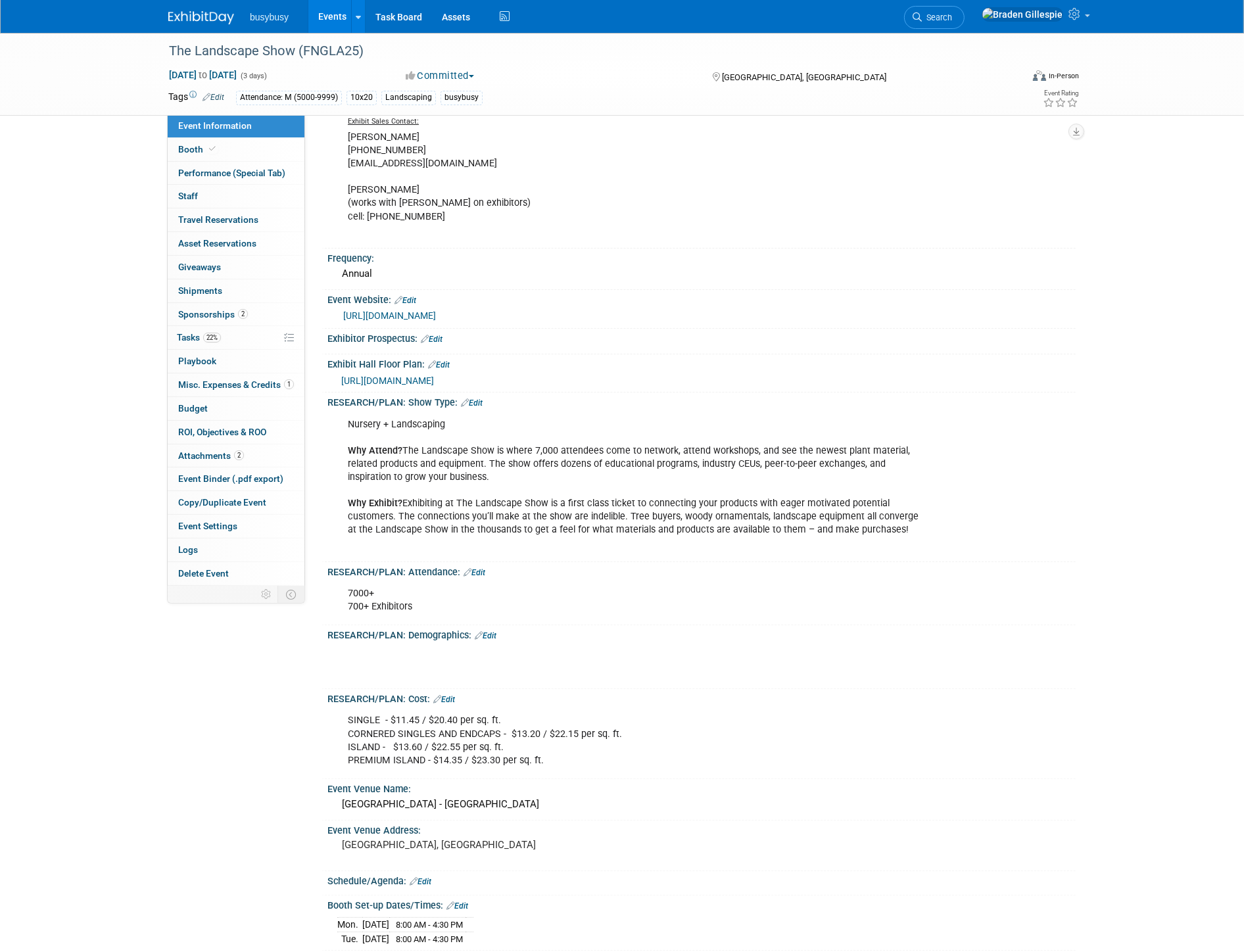
scroll to position [365, 0]
